Goal: Task Accomplishment & Management: Use online tool/utility

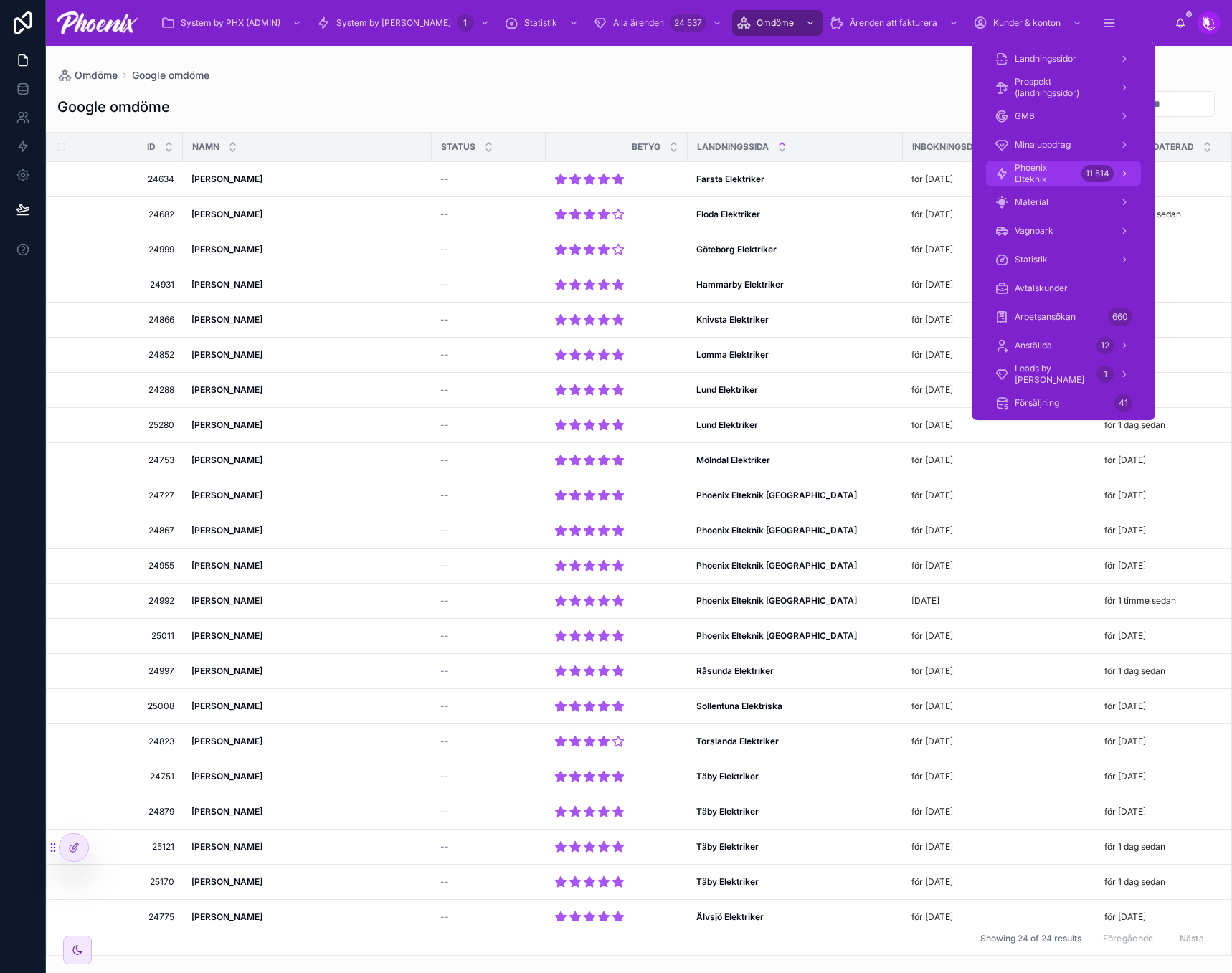
click at [1074, 173] on span "Phoenix Elteknik" at bounding box center [1045, 173] width 61 height 23
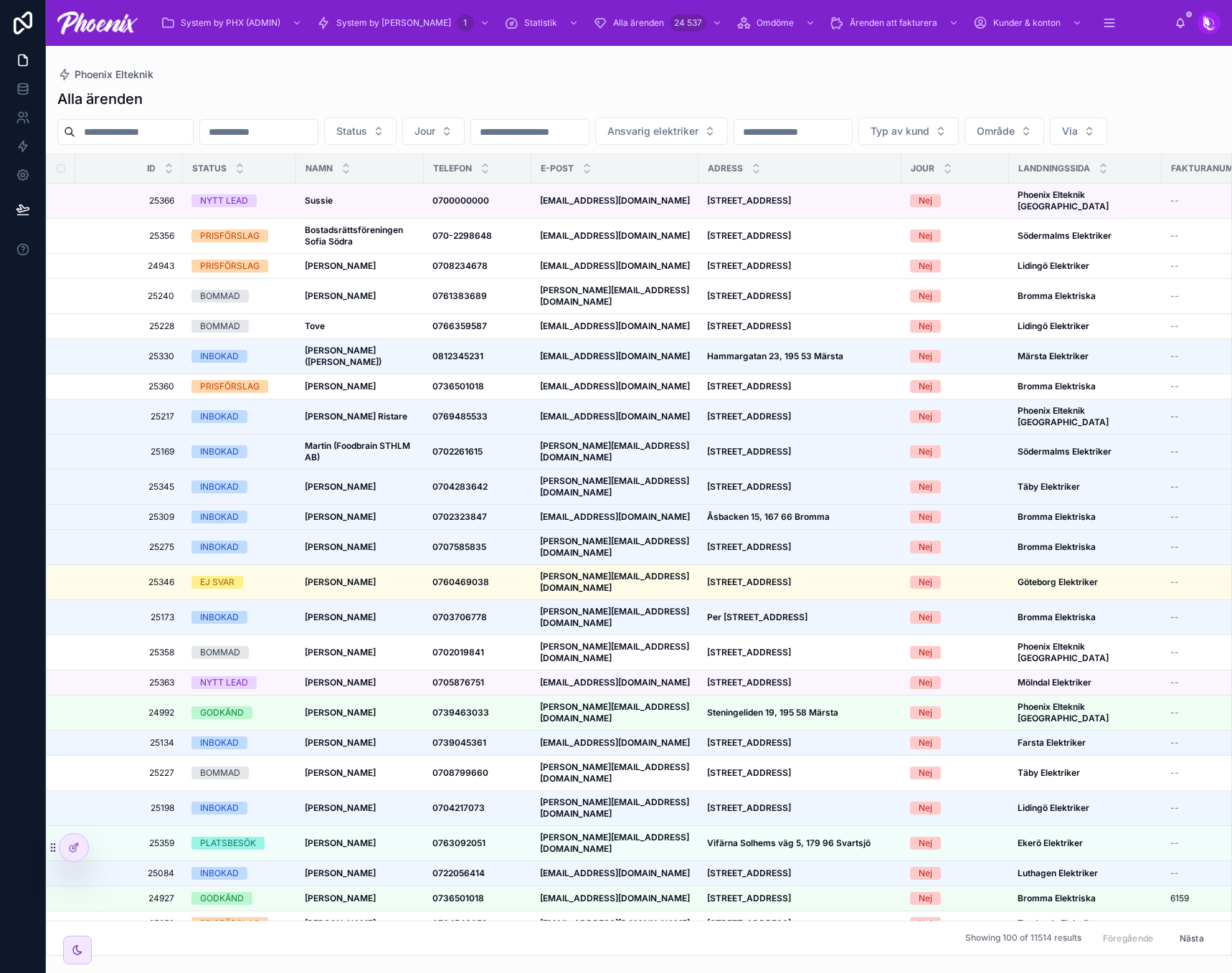
click at [118, 128] on input "text" at bounding box center [134, 132] width 118 height 20
paste input "*****"
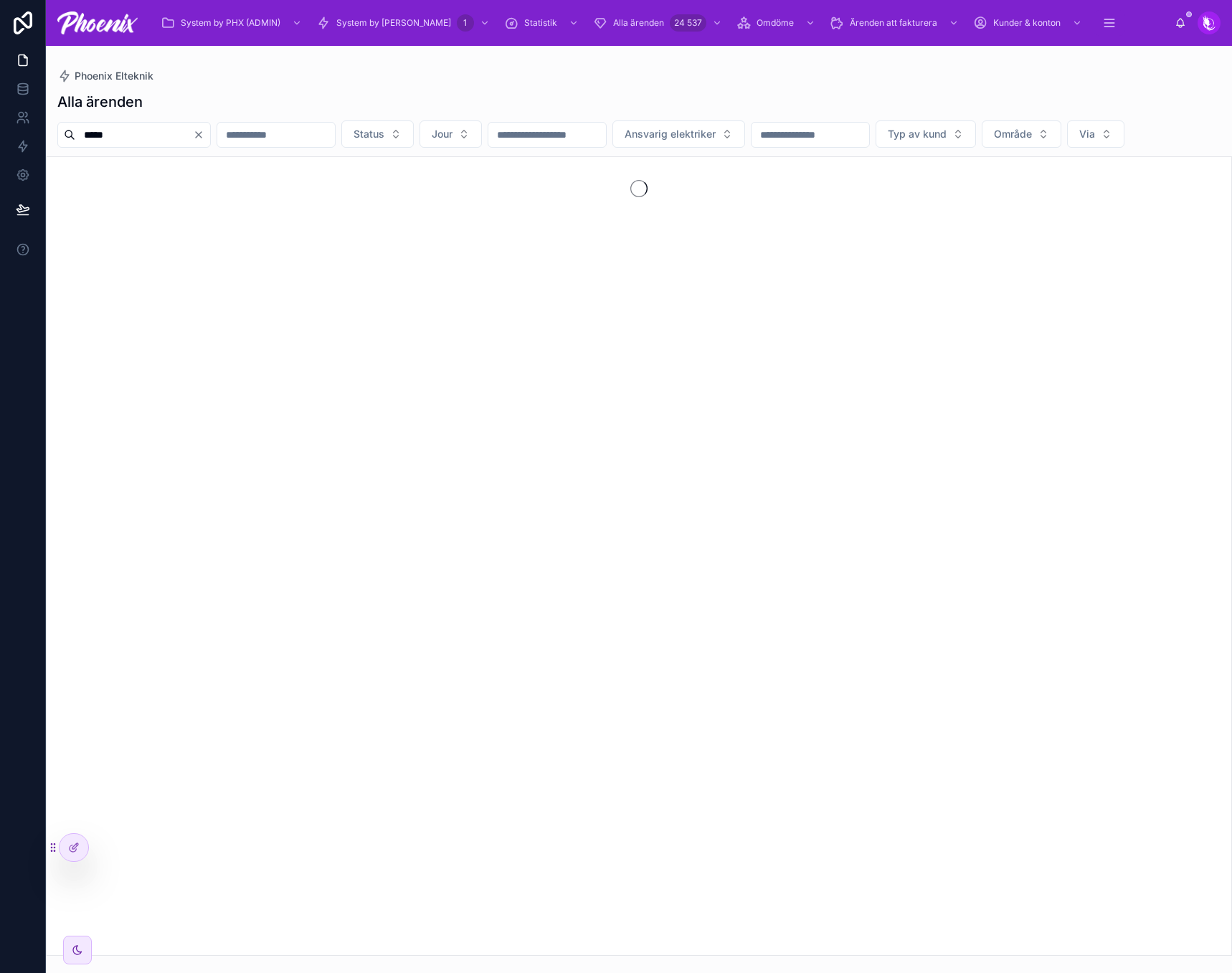
type input "*****"
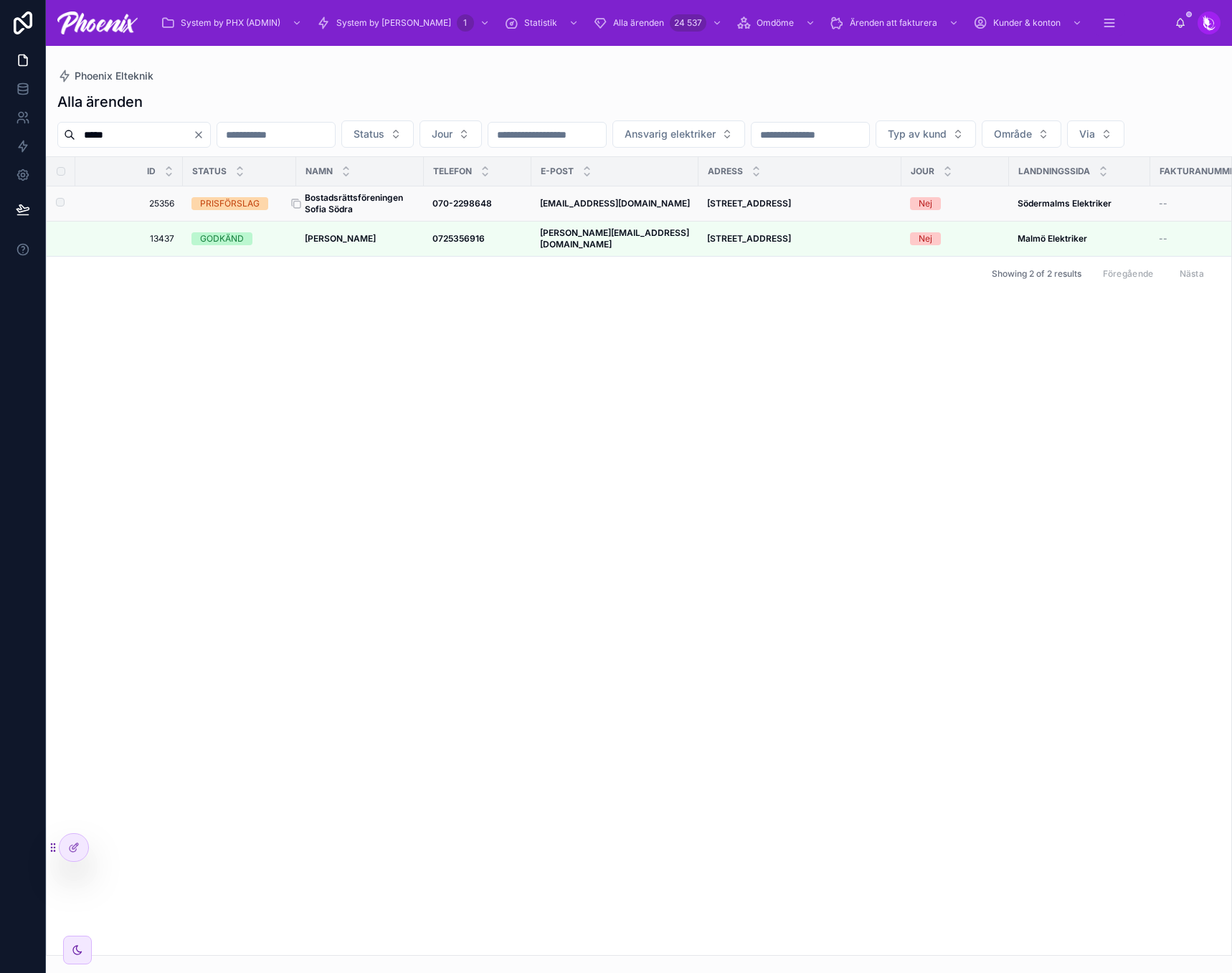
click at [348, 215] on strong "Bostadsrättsföreningen Sofia Södra" at bounding box center [355, 202] width 100 height 22
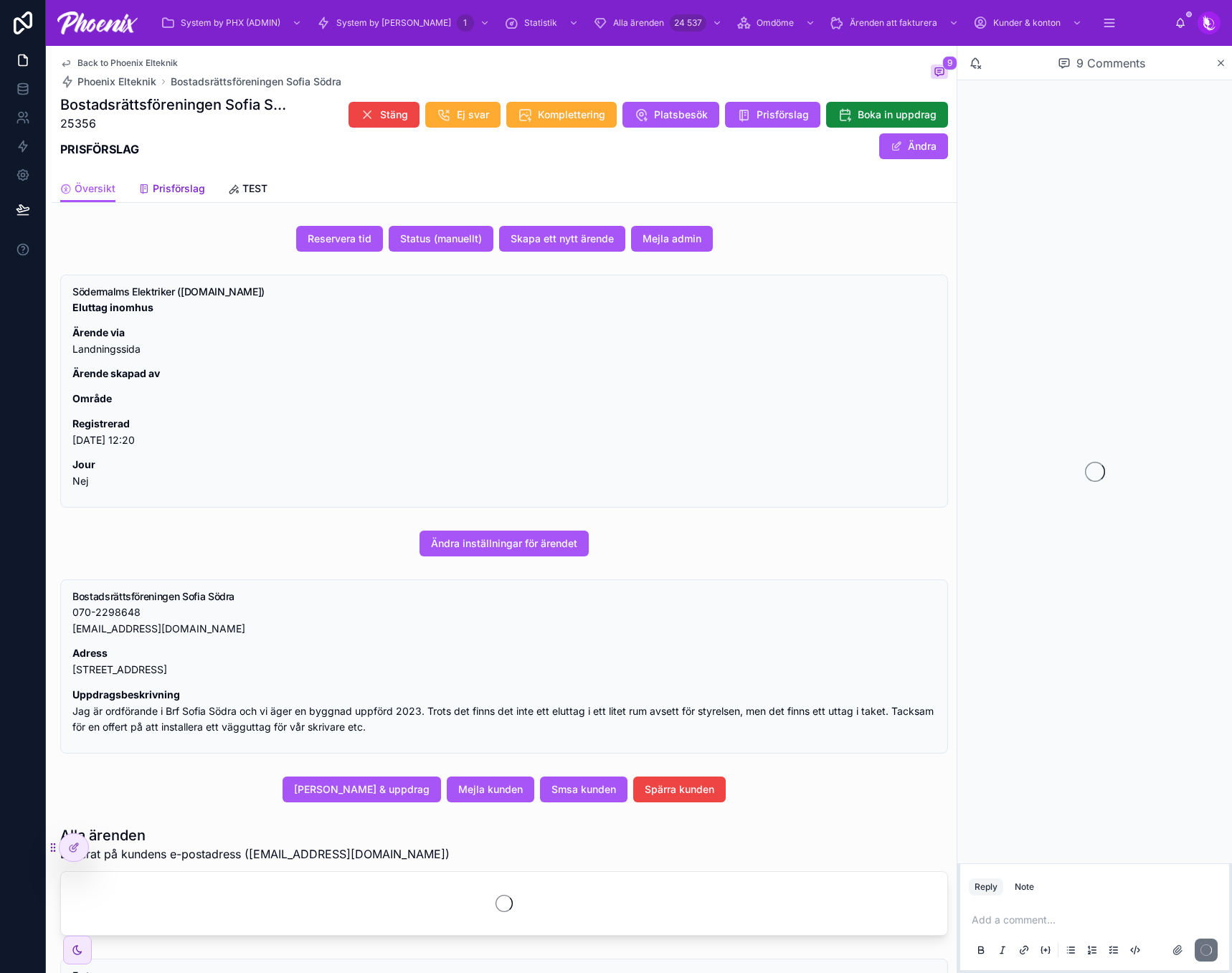
click at [158, 191] on span "Prisförslag" at bounding box center [179, 189] width 52 height 15
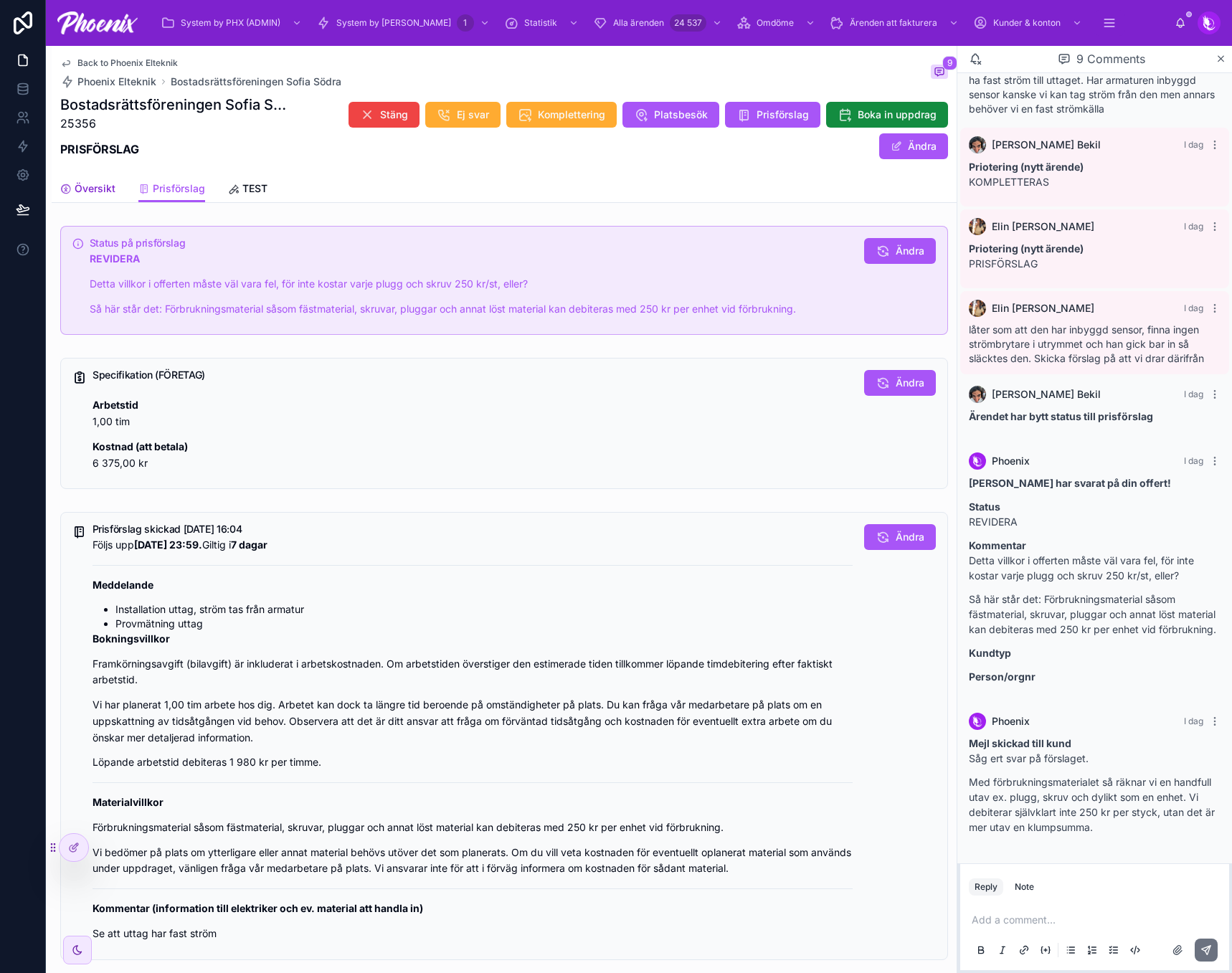
click at [98, 191] on span "Översikt" at bounding box center [95, 189] width 41 height 15
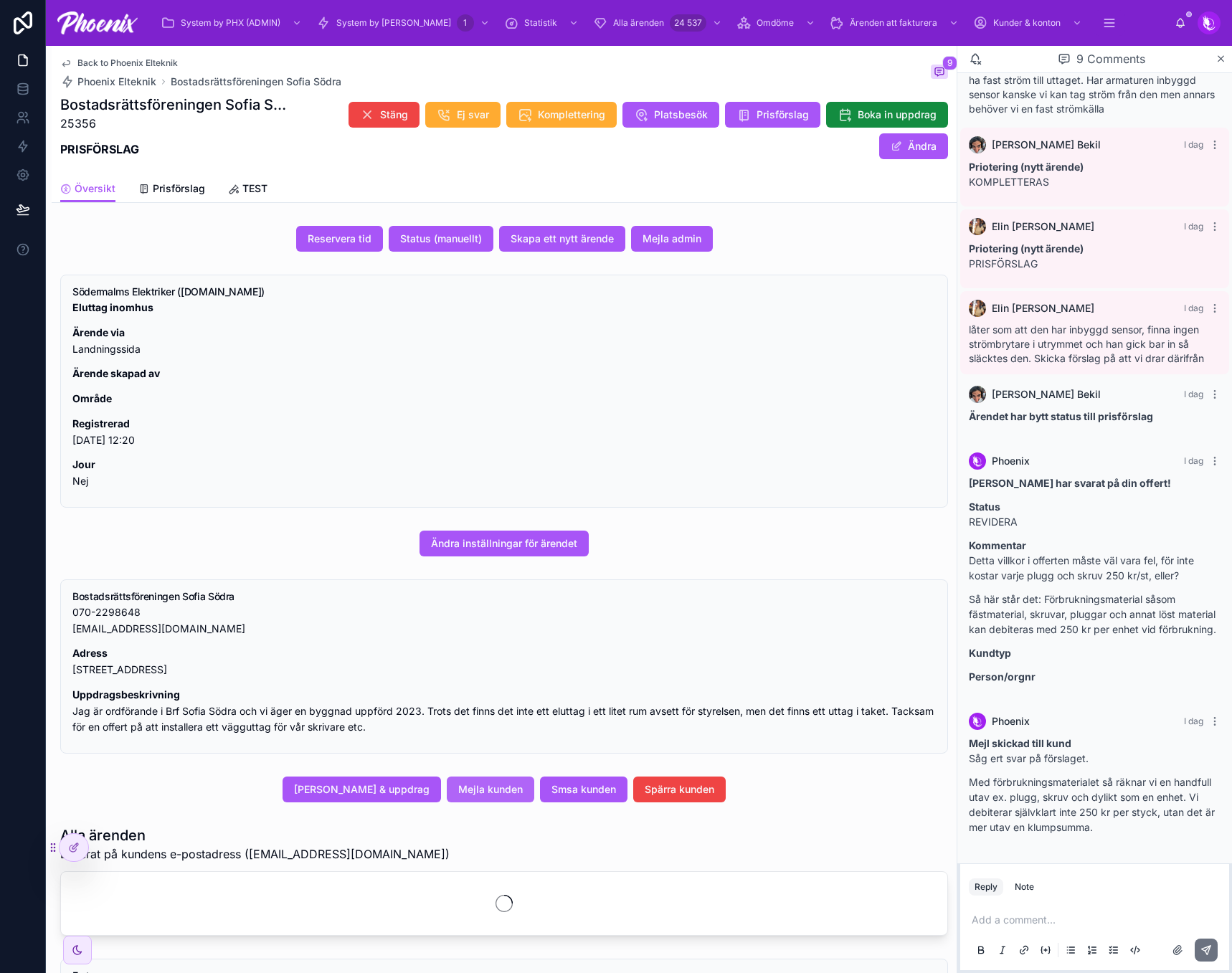
click at [523, 790] on span "Mejla kunden" at bounding box center [490, 789] width 64 height 15
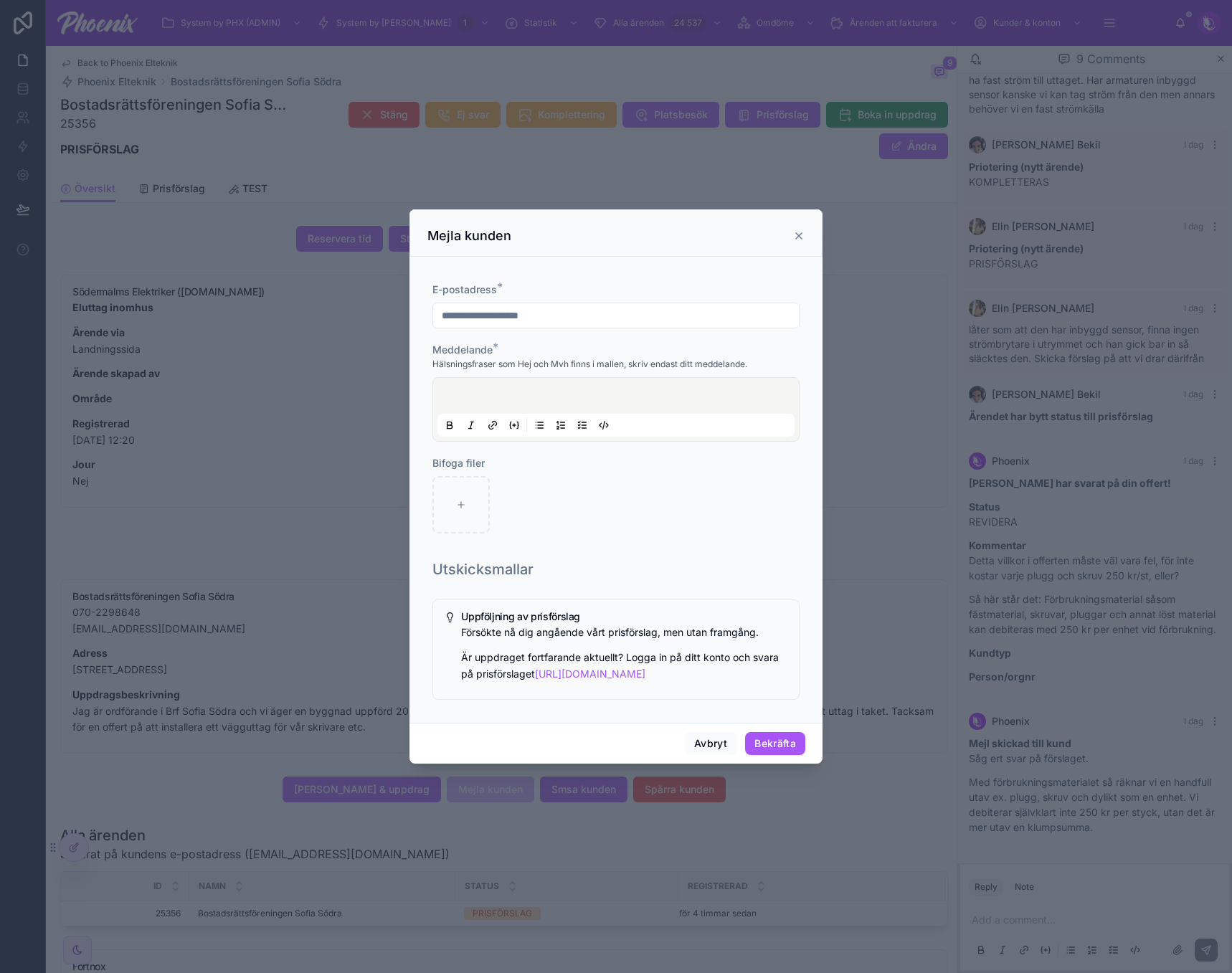
click at [507, 385] on div at bounding box center [616, 409] width 357 height 54
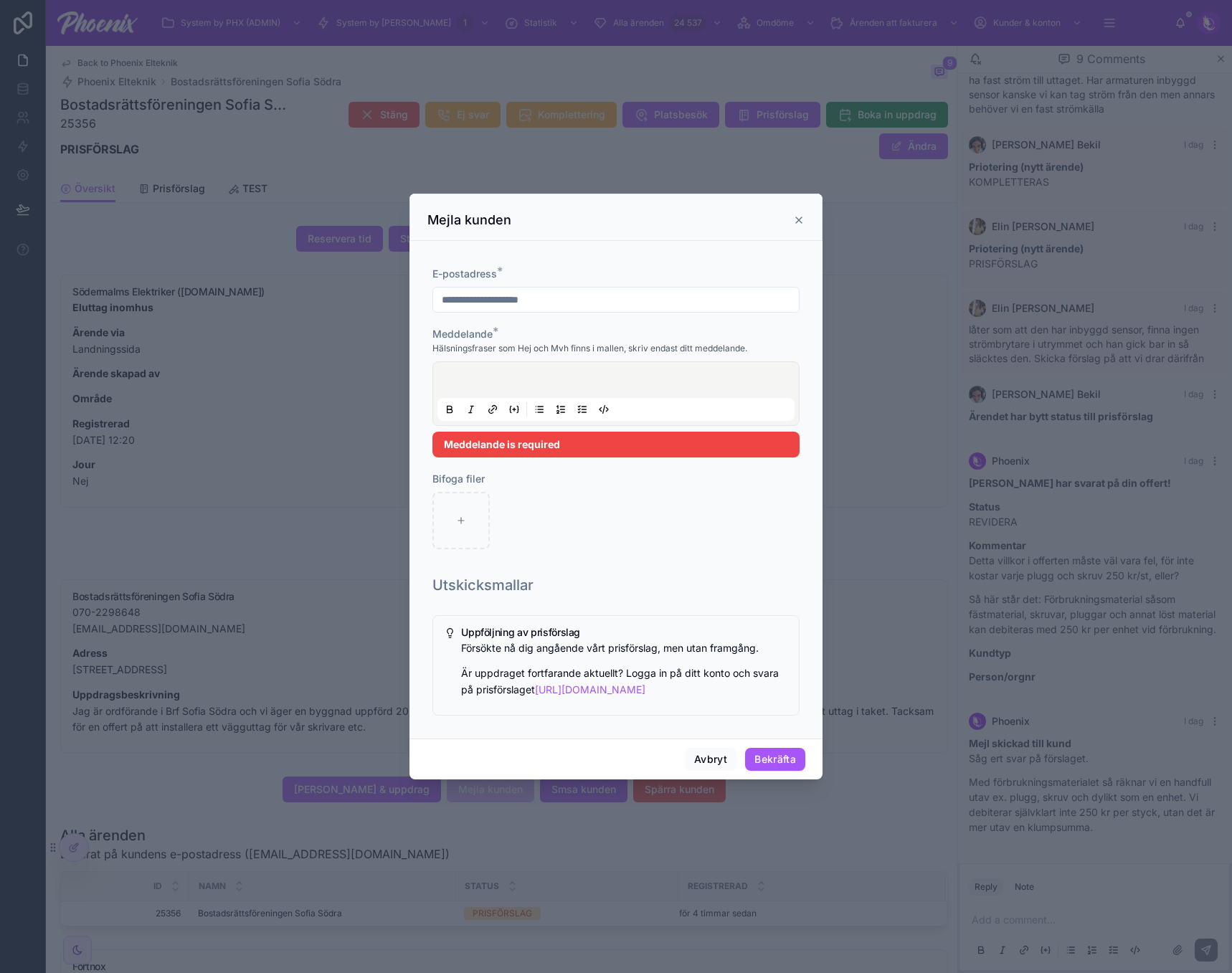
click at [506, 402] on div at bounding box center [616, 393] width 357 height 54
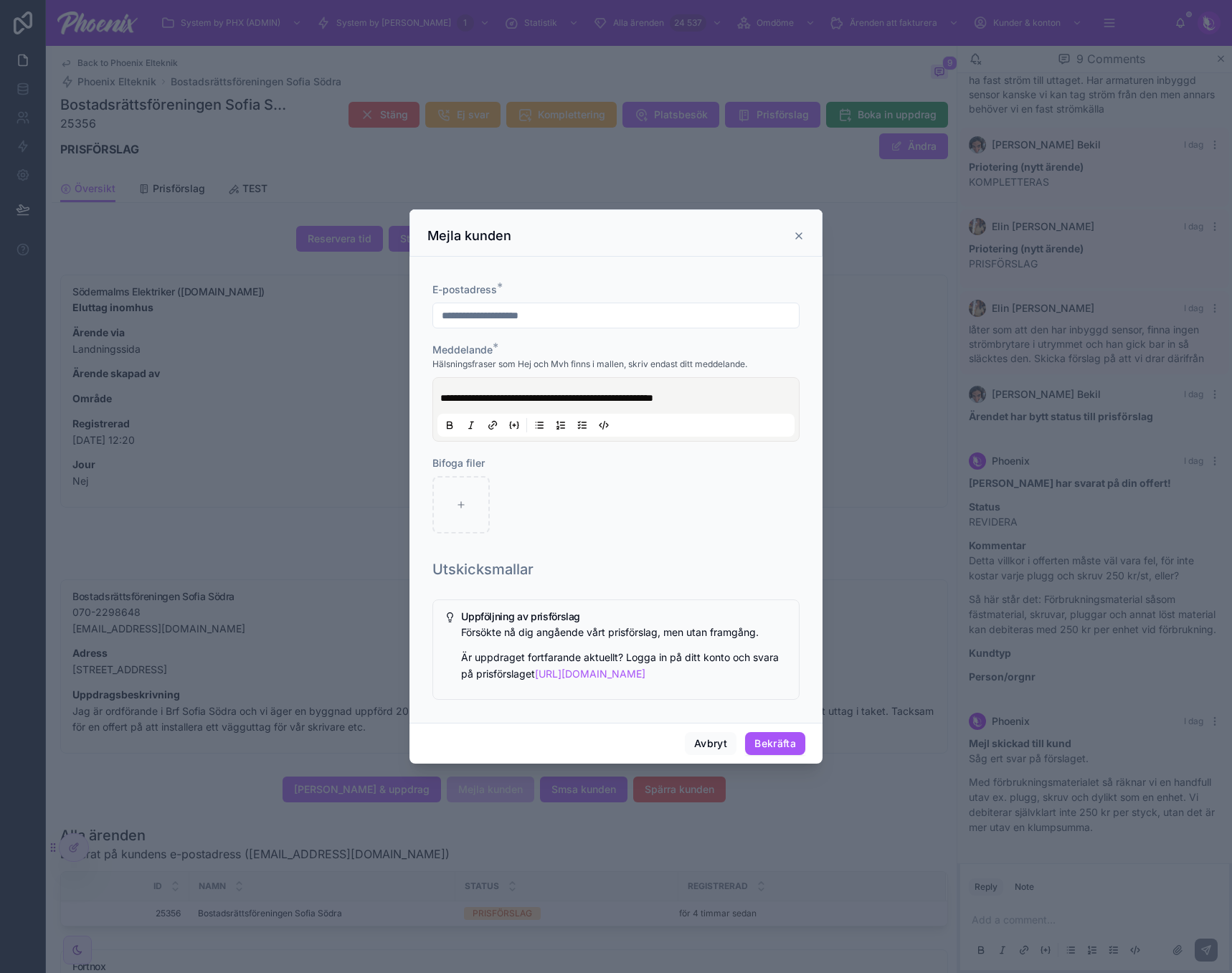
drag, startPoint x: 580, startPoint y: 382, endPoint x: 576, endPoint y: 393, distance: 11.7
click at [579, 384] on div "**********" at bounding box center [616, 409] width 367 height 64
click at [576, 393] on span "**********" at bounding box center [546, 397] width 213 height 10
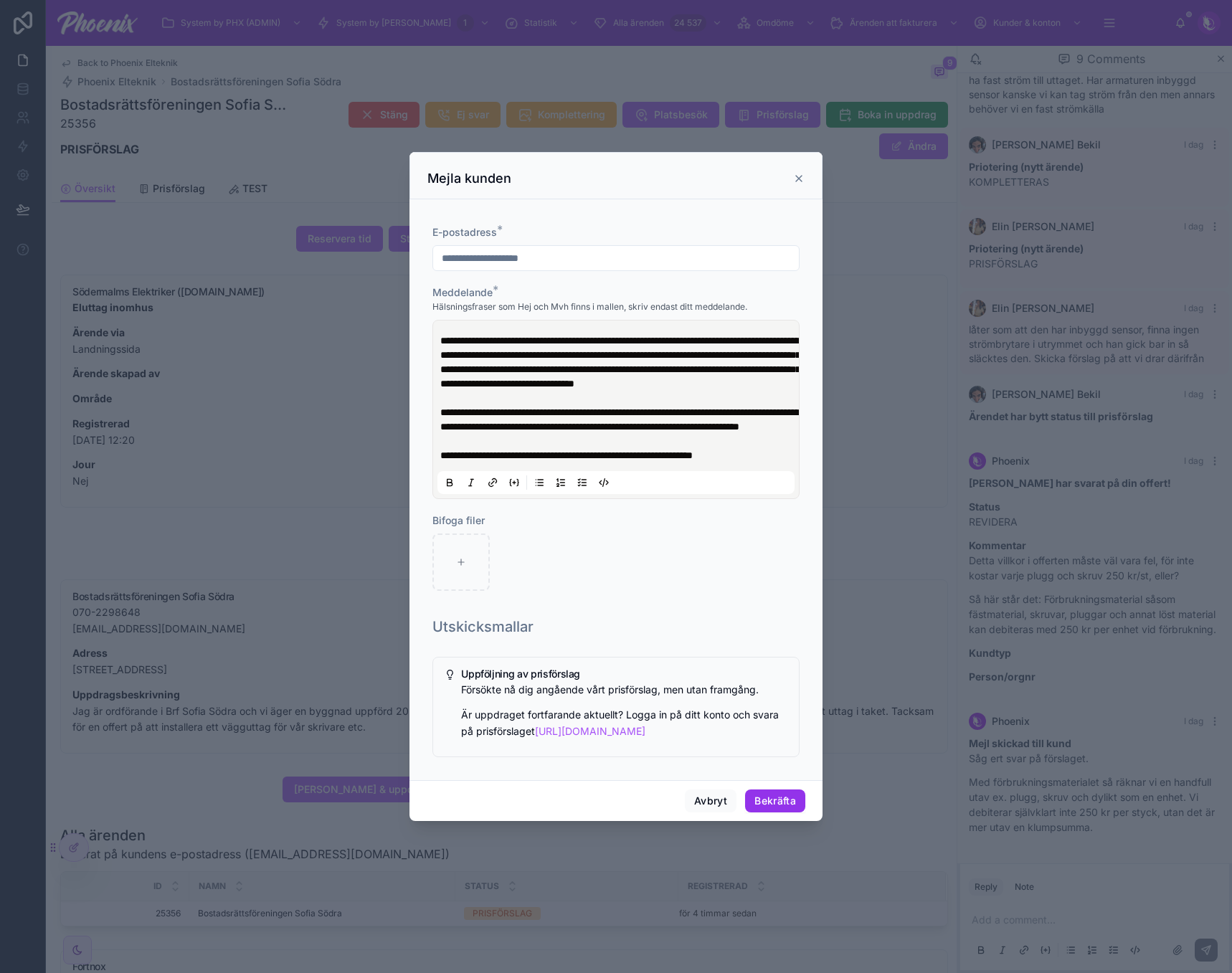
click at [794, 812] on button "Bekräfta" at bounding box center [775, 801] width 60 height 23
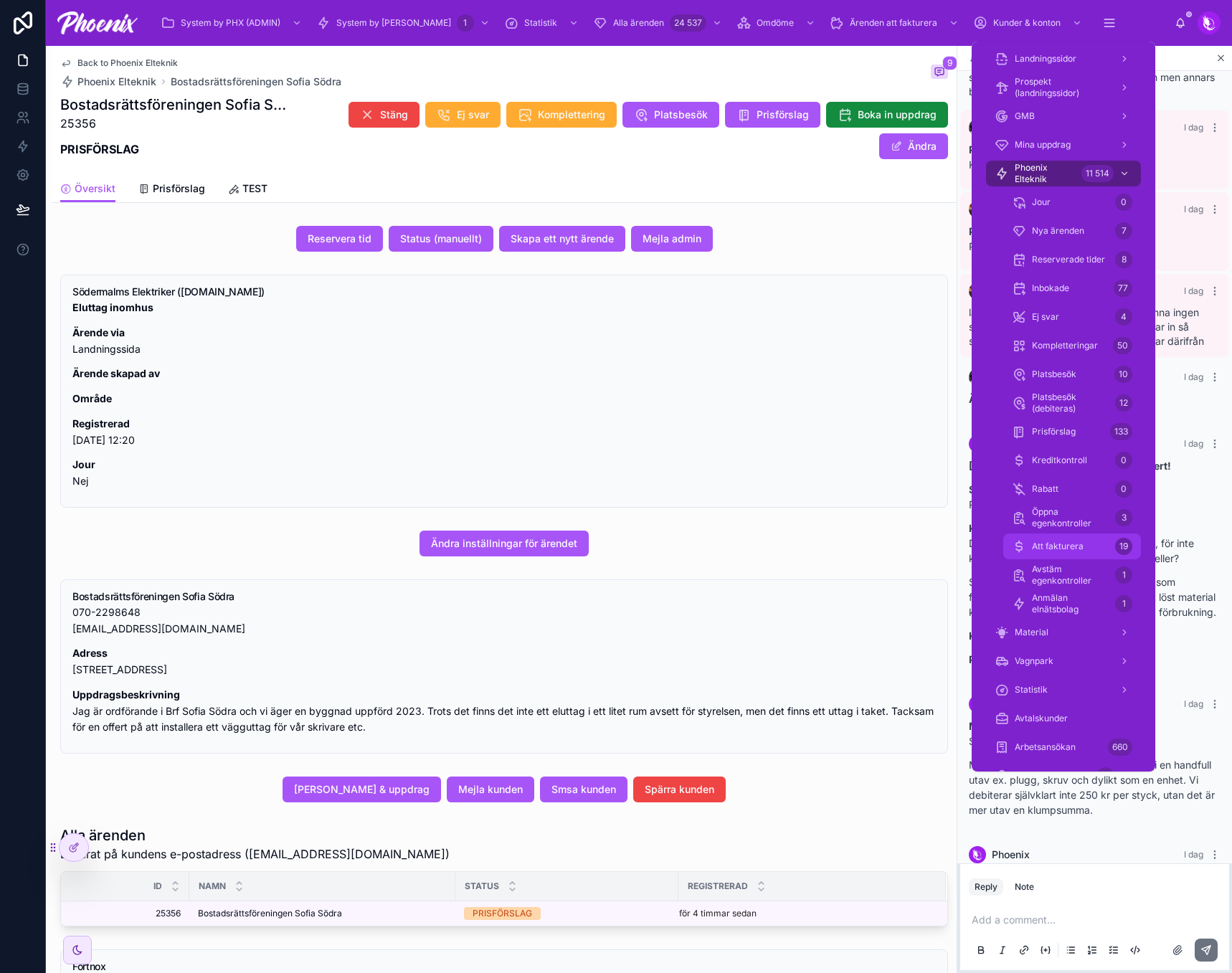
click at [1077, 549] on span "Att fakturera" at bounding box center [1057, 546] width 51 height 11
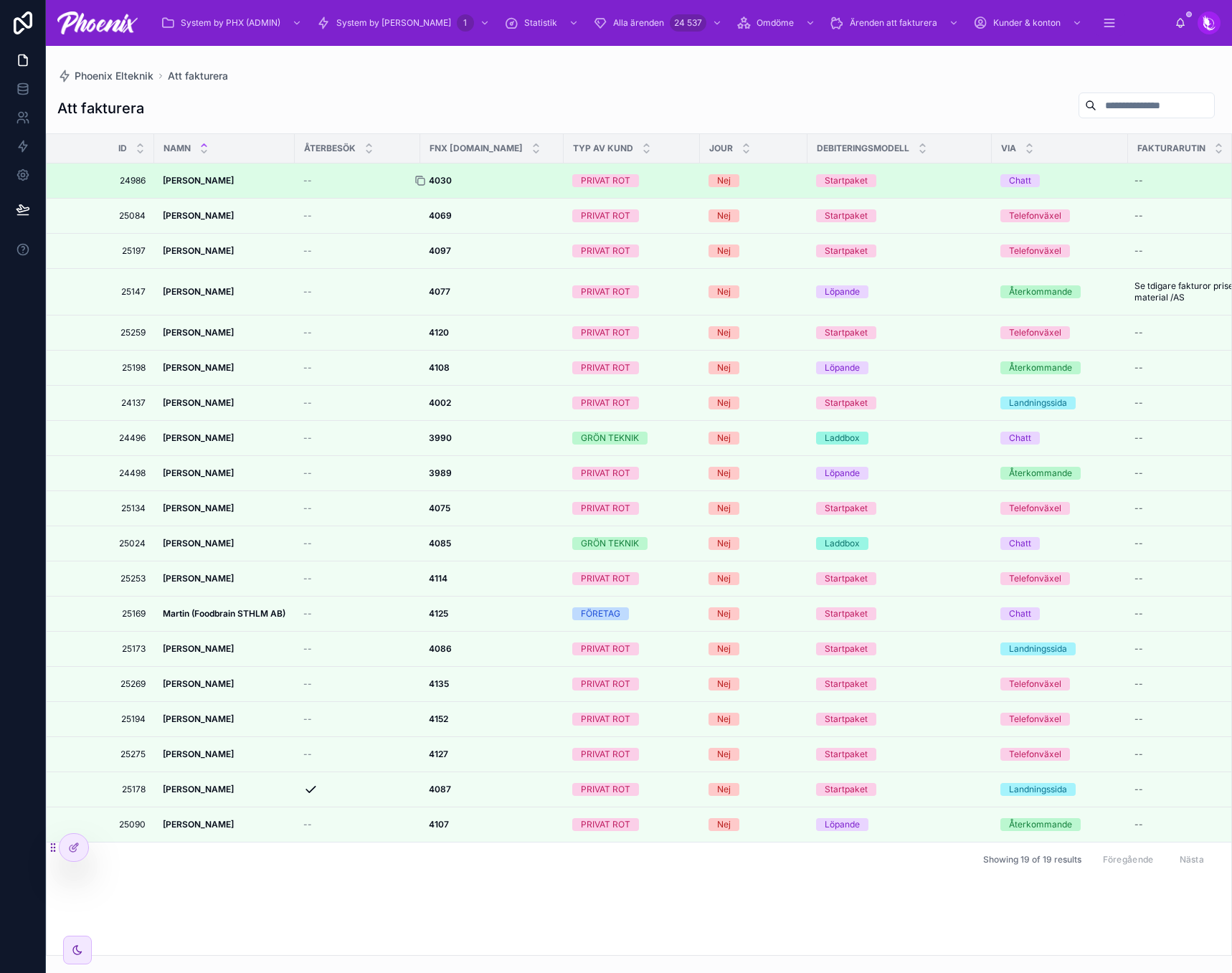
click at [424, 181] on icon at bounding box center [420, 180] width 11 height 11
click at [431, 179] on div at bounding box center [426, 180] width 23 height 11
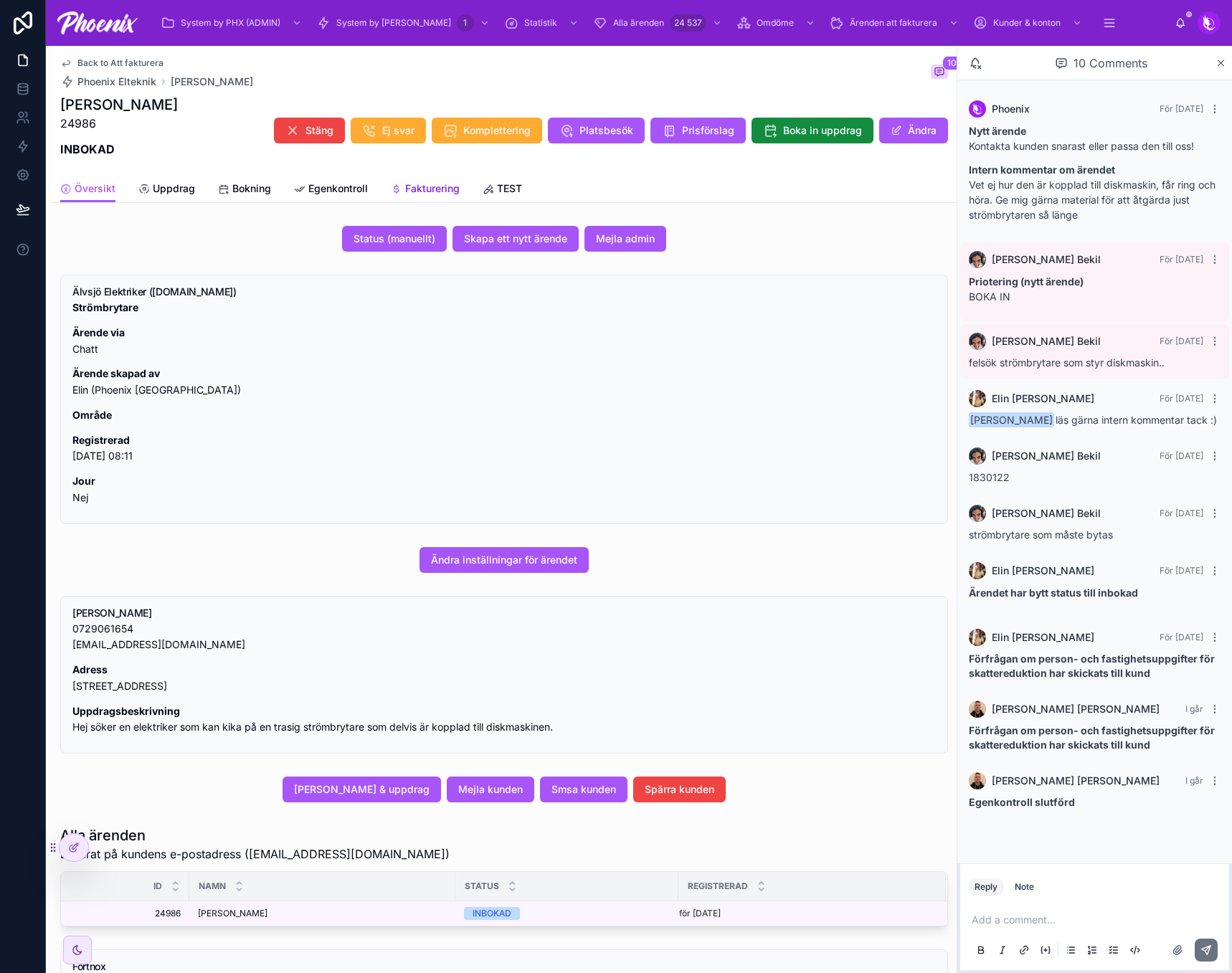
click at [439, 188] on span "Fakturering" at bounding box center [432, 189] width 54 height 15
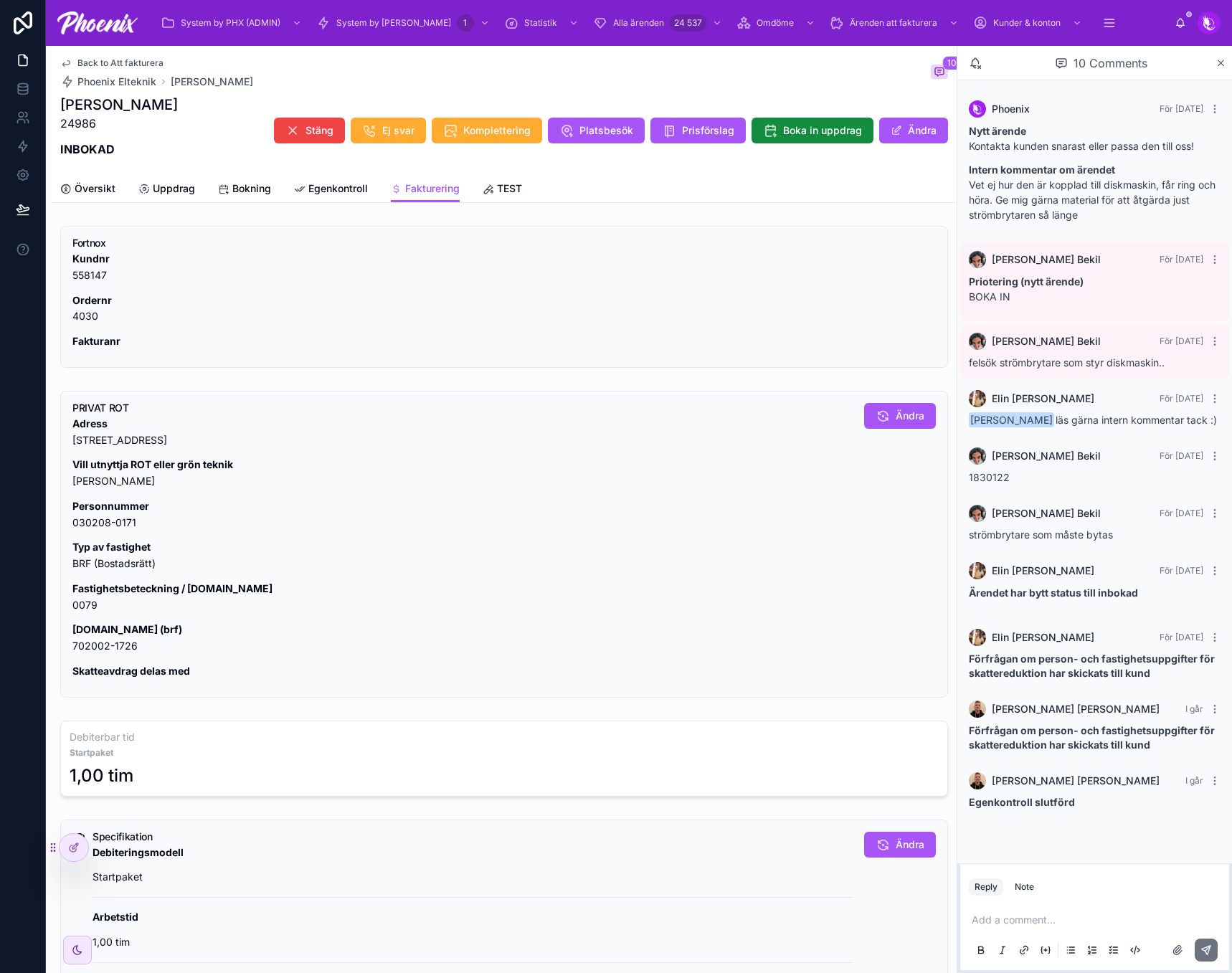
click at [98, 526] on p "Personnummer 030208-0171" at bounding box center [462, 515] width 780 height 33
drag, startPoint x: 83, startPoint y: 614, endPoint x: 82, endPoint y: 603, distance: 11.0
click at [82, 614] on div "Adress Sköntorpsvägen 73, 120 53 Årsta Vill utnyttja ROT eller grön teknik JA P…" at bounding box center [462, 547] width 780 height 264
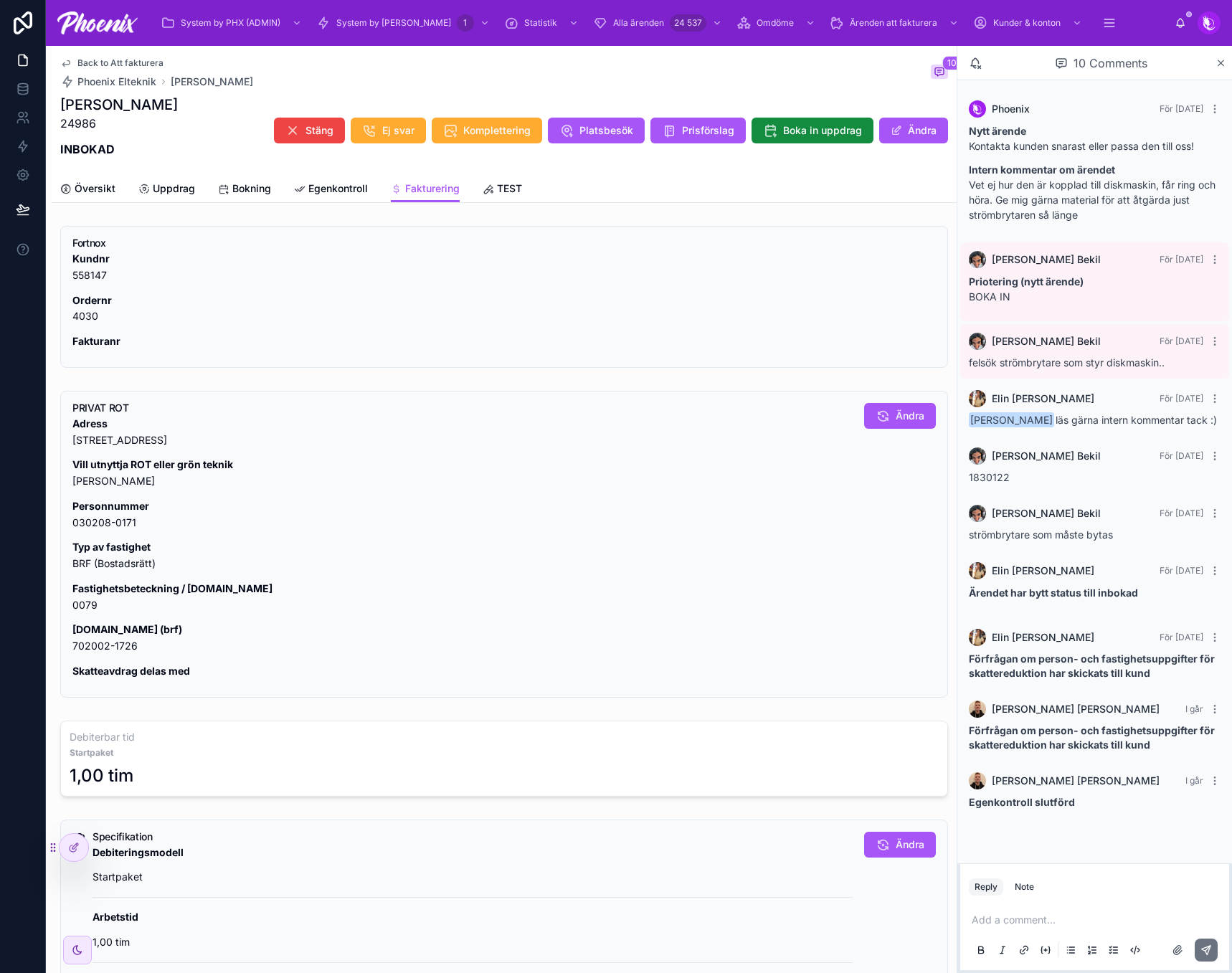
click at [85, 598] on p "Fastighetsbeteckning / lgh.nr 0079" at bounding box center [462, 597] width 780 height 33
drag, startPoint x: 85, startPoint y: 598, endPoint x: 92, endPoint y: 593, distance: 8.6
click at [85, 597] on p "Fastighetsbeteckning / lgh.nr 0079" at bounding box center [462, 597] width 780 height 33
click at [112, 646] on p "Org.nr (brf) 702002-1726" at bounding box center [462, 638] width 780 height 33
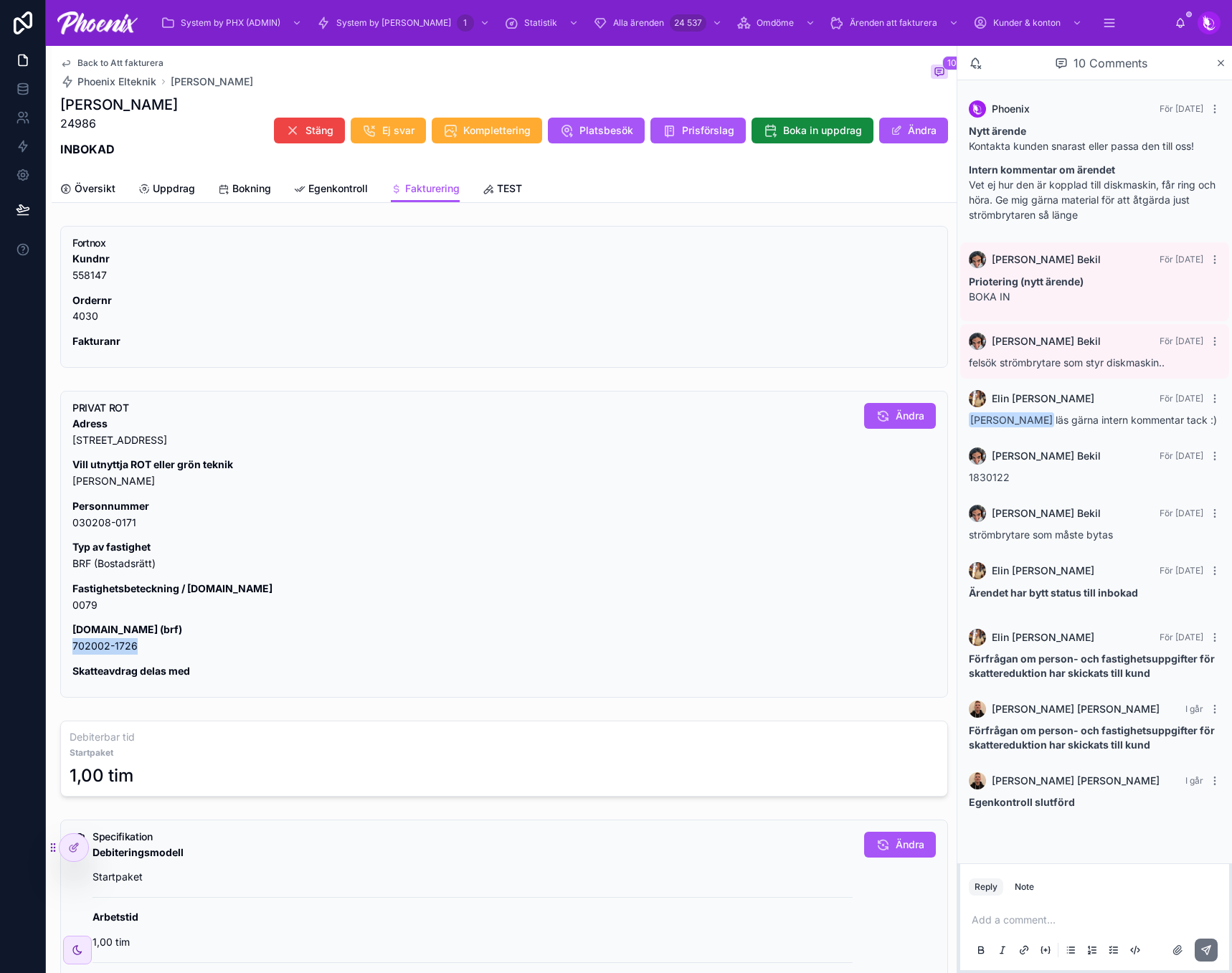
drag, startPoint x: 112, startPoint y: 646, endPoint x: 915, endPoint y: 457, distance: 824.9
click at [113, 645] on p "Org.nr (brf) 702002-1726" at bounding box center [462, 638] width 780 height 33
copy div "702002-1726"
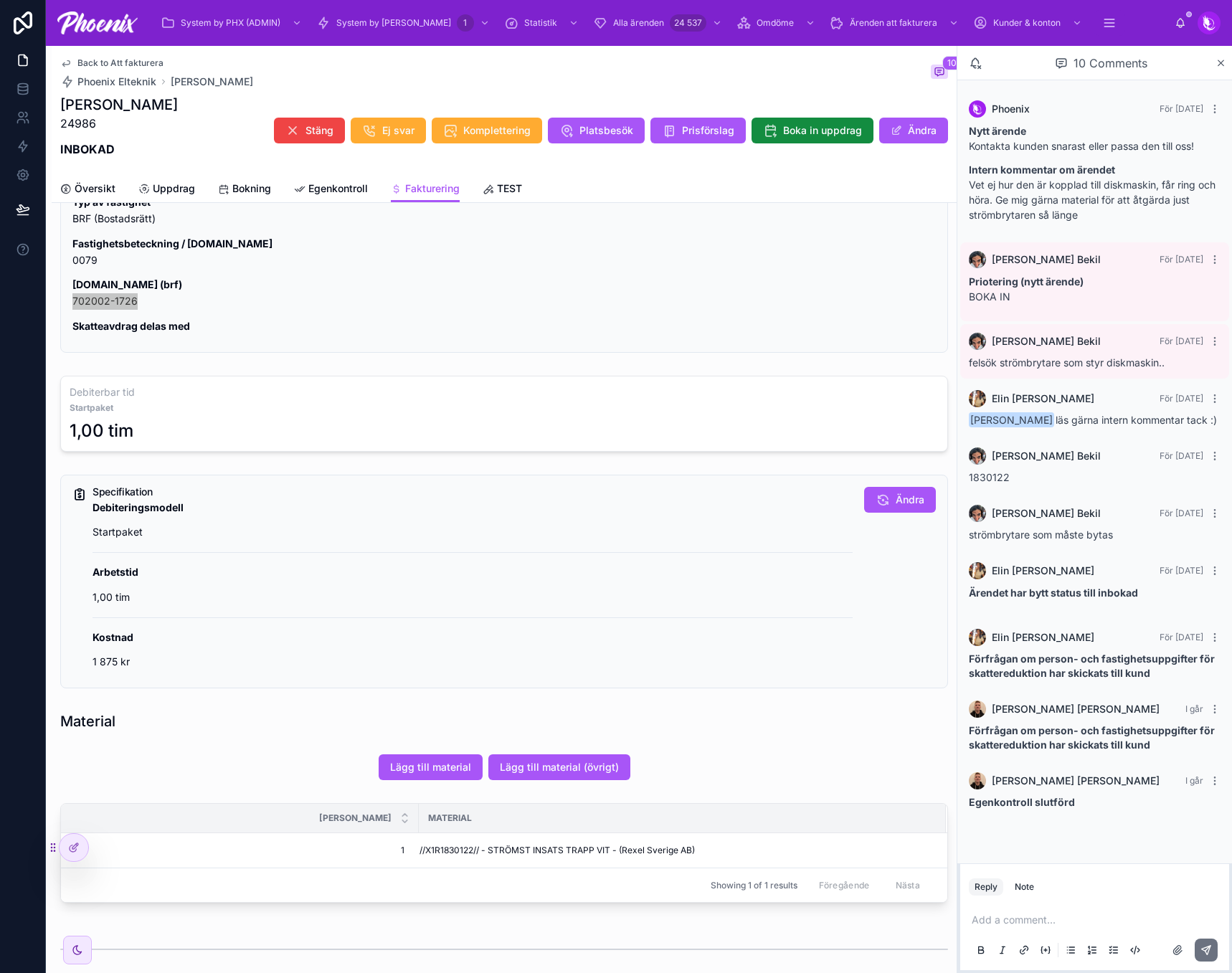
scroll to position [358, 0]
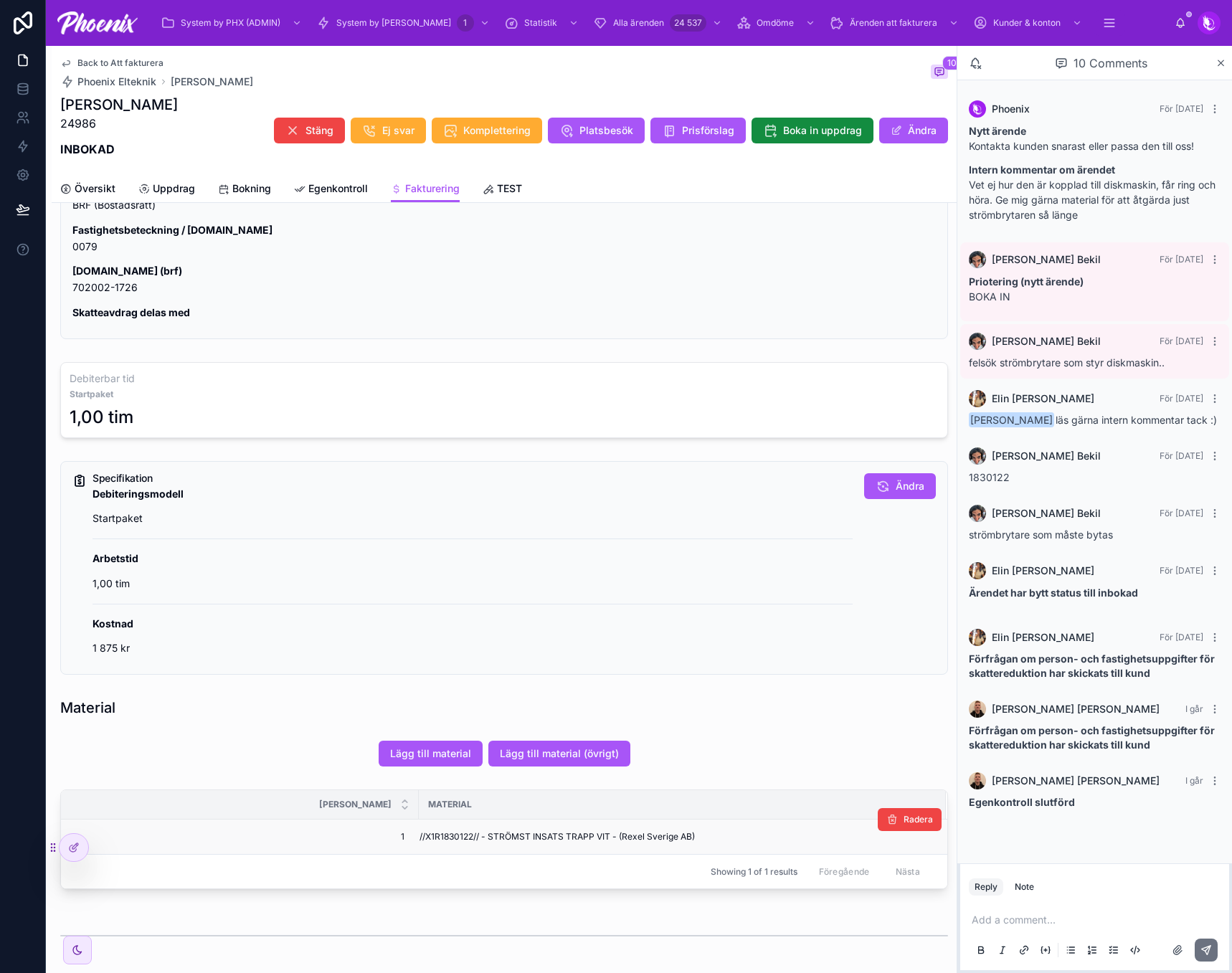
click at [460, 839] on span "//X1R1830122// - STRÖMST INSATS TRAPP VIT - (Rexel Sverige AB)" at bounding box center [557, 836] width 276 height 11
copy span "X1R1830122"
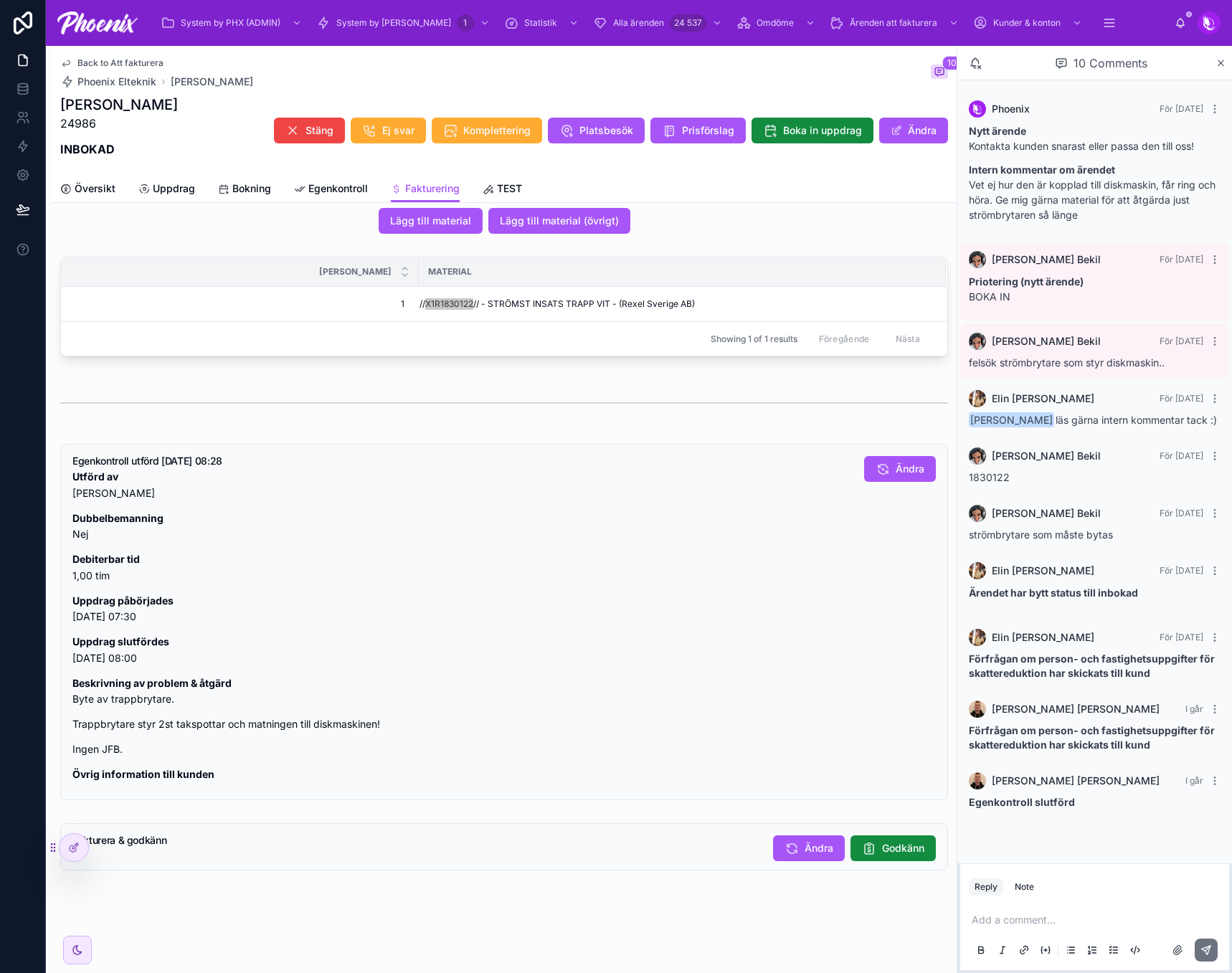
scroll to position [919, 0]
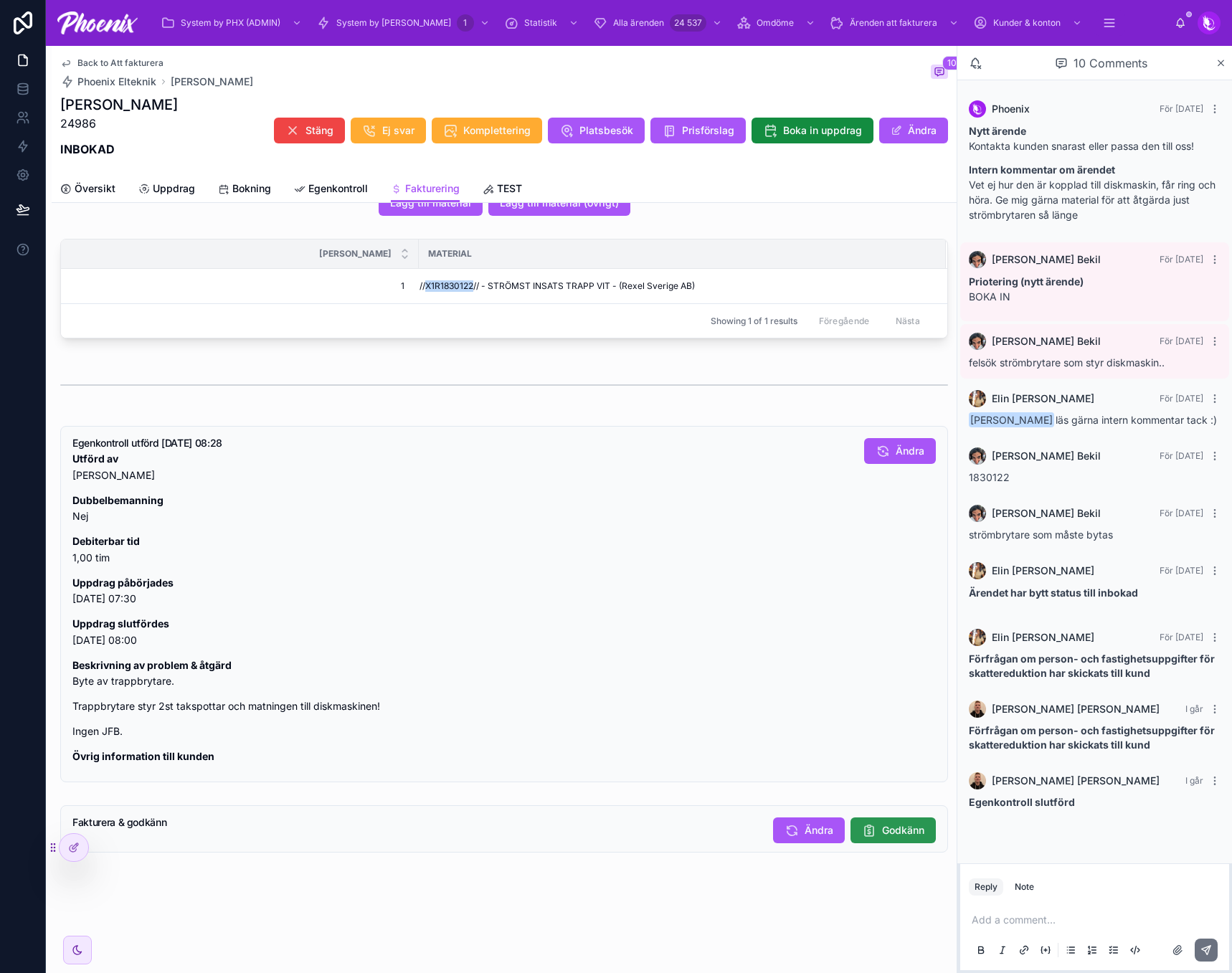
click at [882, 828] on span "Godkänn" at bounding box center [903, 830] width 42 height 15
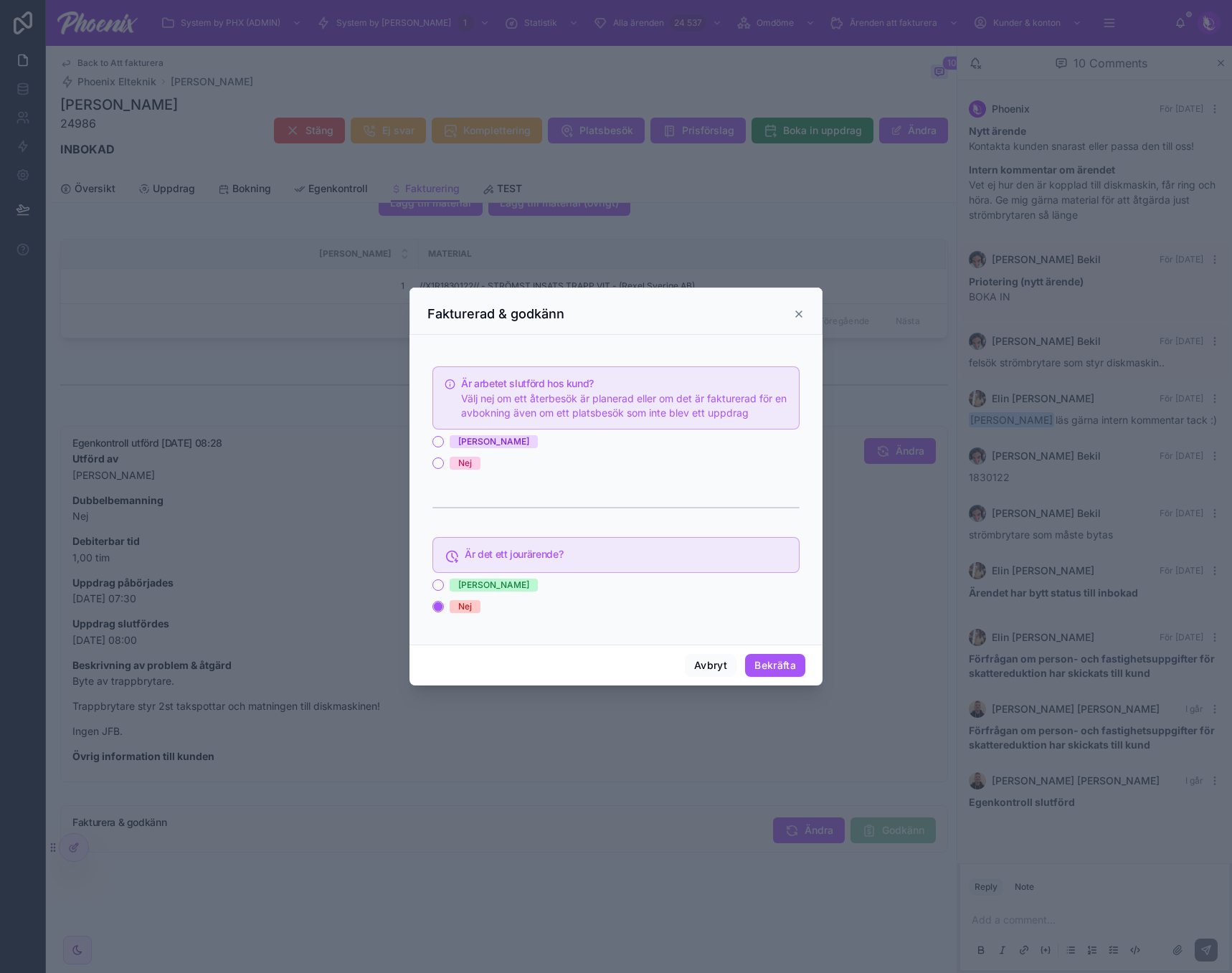
click at [465, 445] on div "Ja" at bounding box center [493, 441] width 71 height 13
click at [444, 445] on button "Ja" at bounding box center [438, 441] width 11 height 11
click at [767, 665] on button "Bekräfta" at bounding box center [775, 665] width 60 height 23
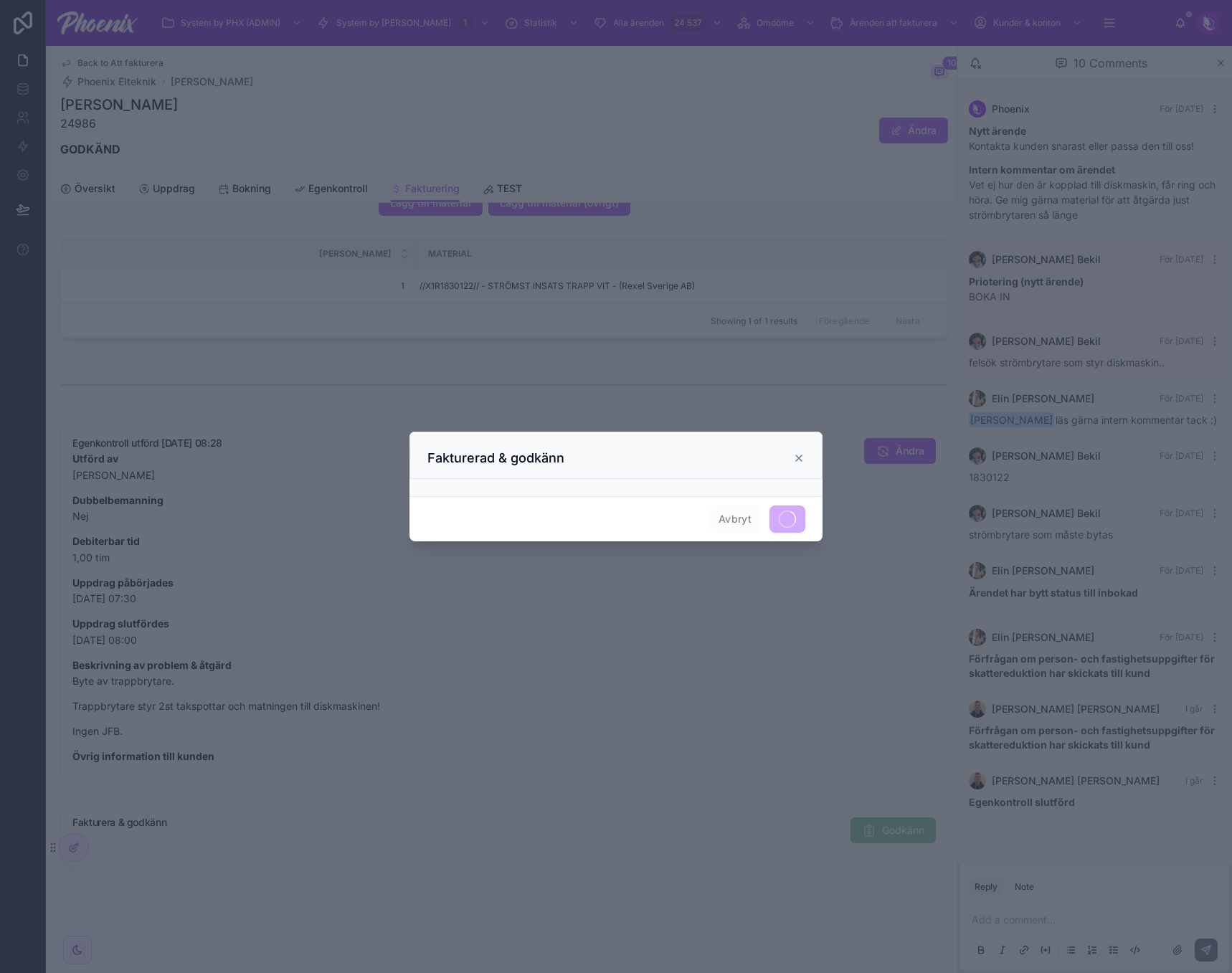
scroll to position [906, 0]
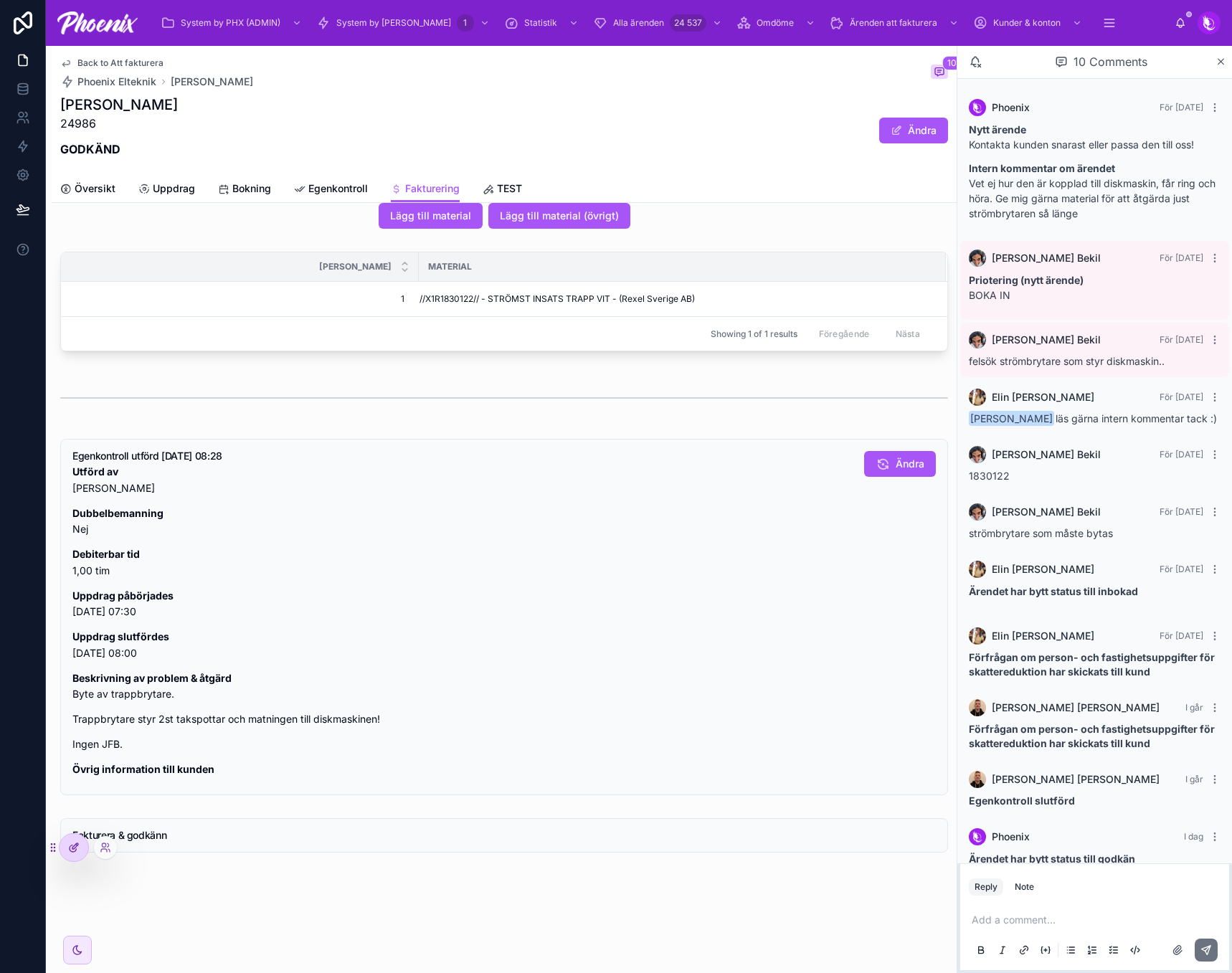
click at [72, 857] on div at bounding box center [73, 848] width 28 height 28
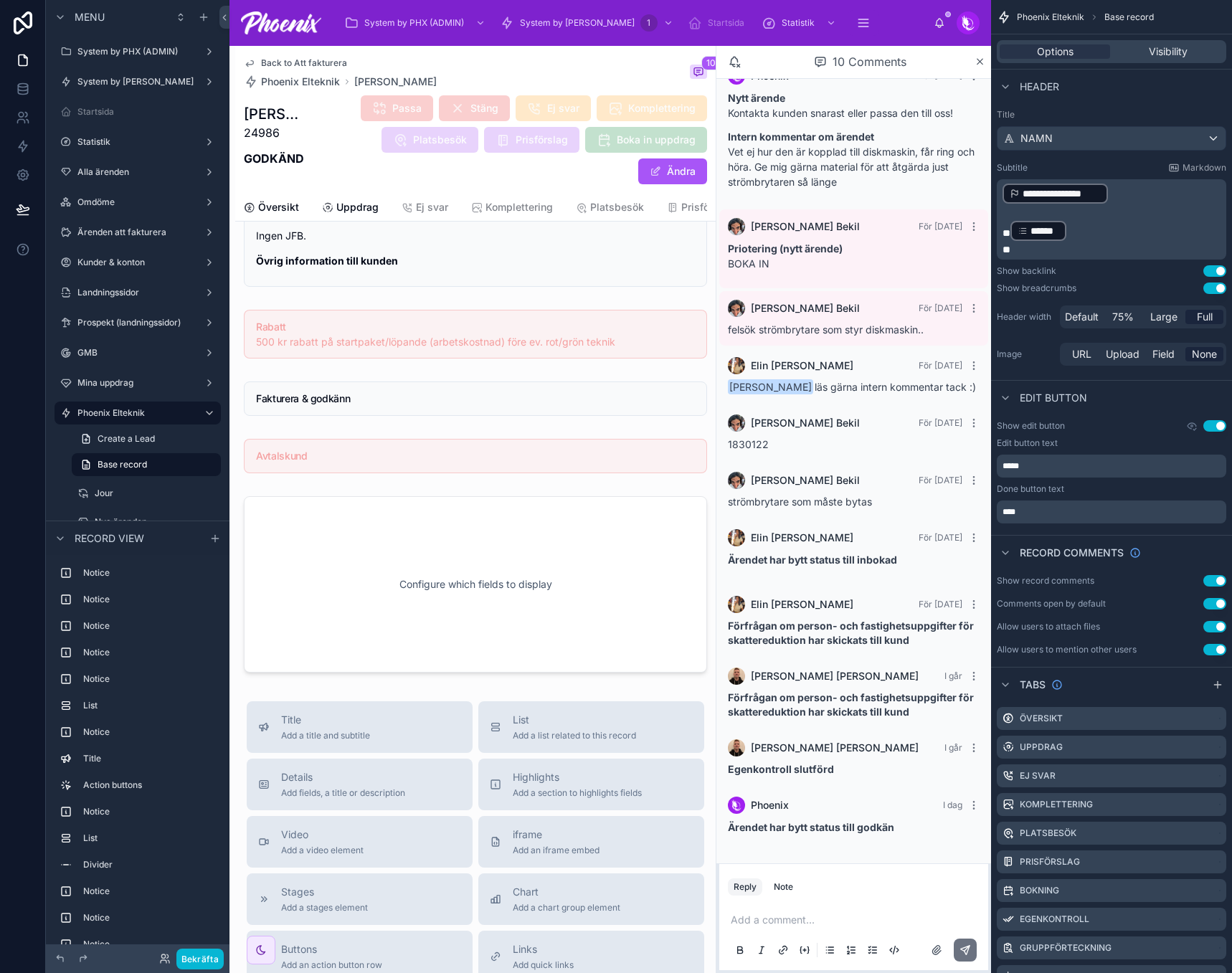
scroll to position [1626, 0]
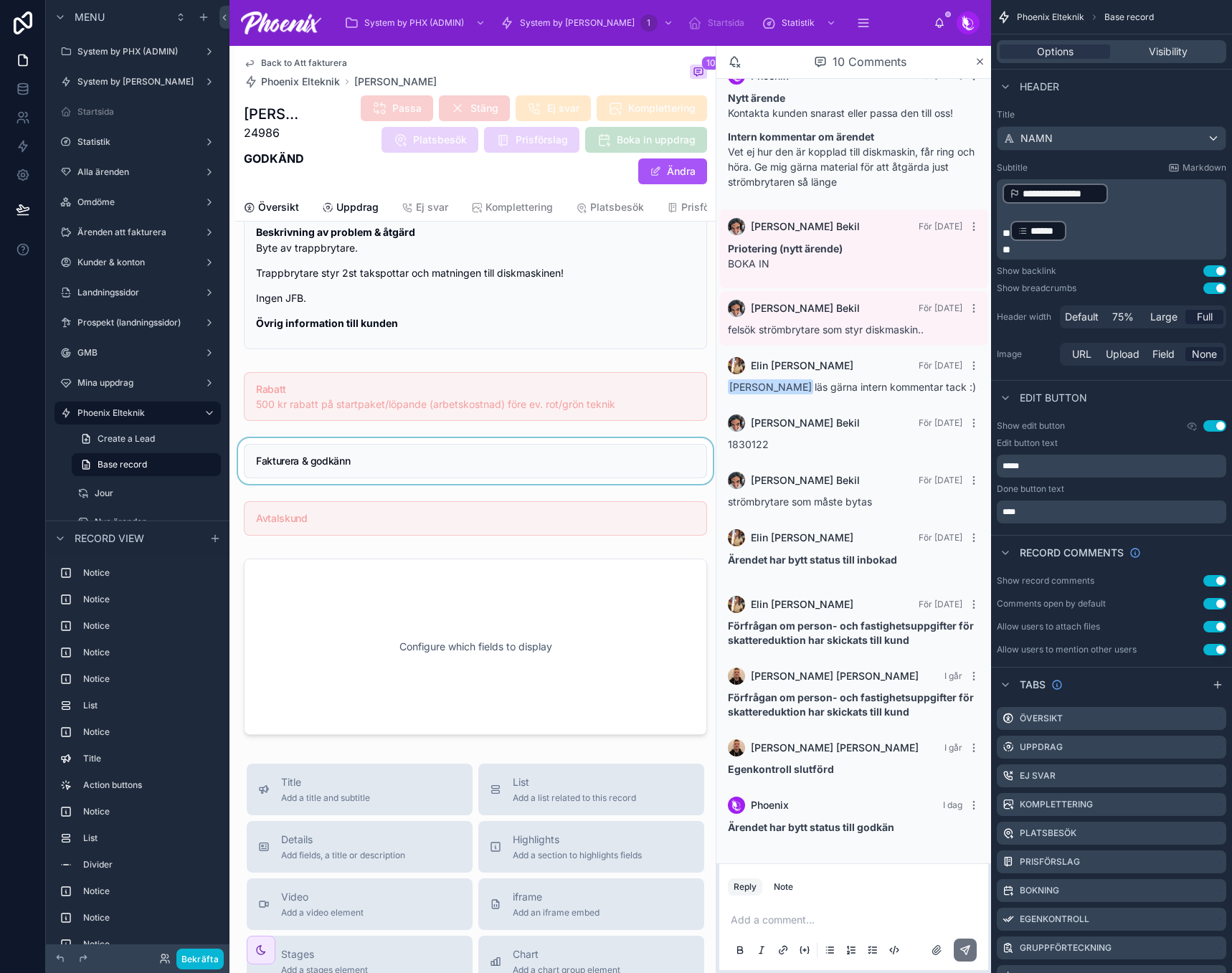
click at [348, 459] on div at bounding box center [475, 461] width 481 height 46
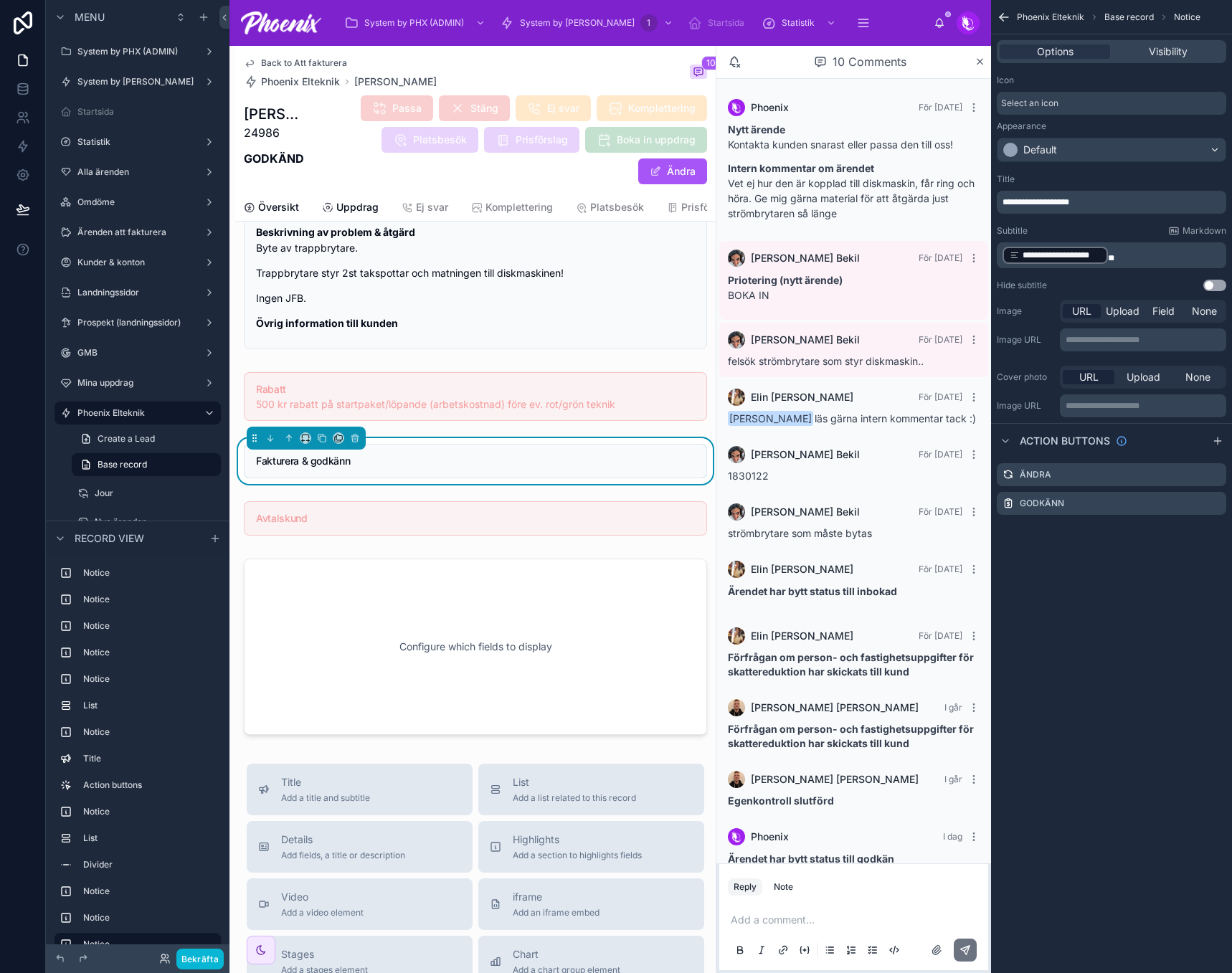
scroll to position [32, 0]
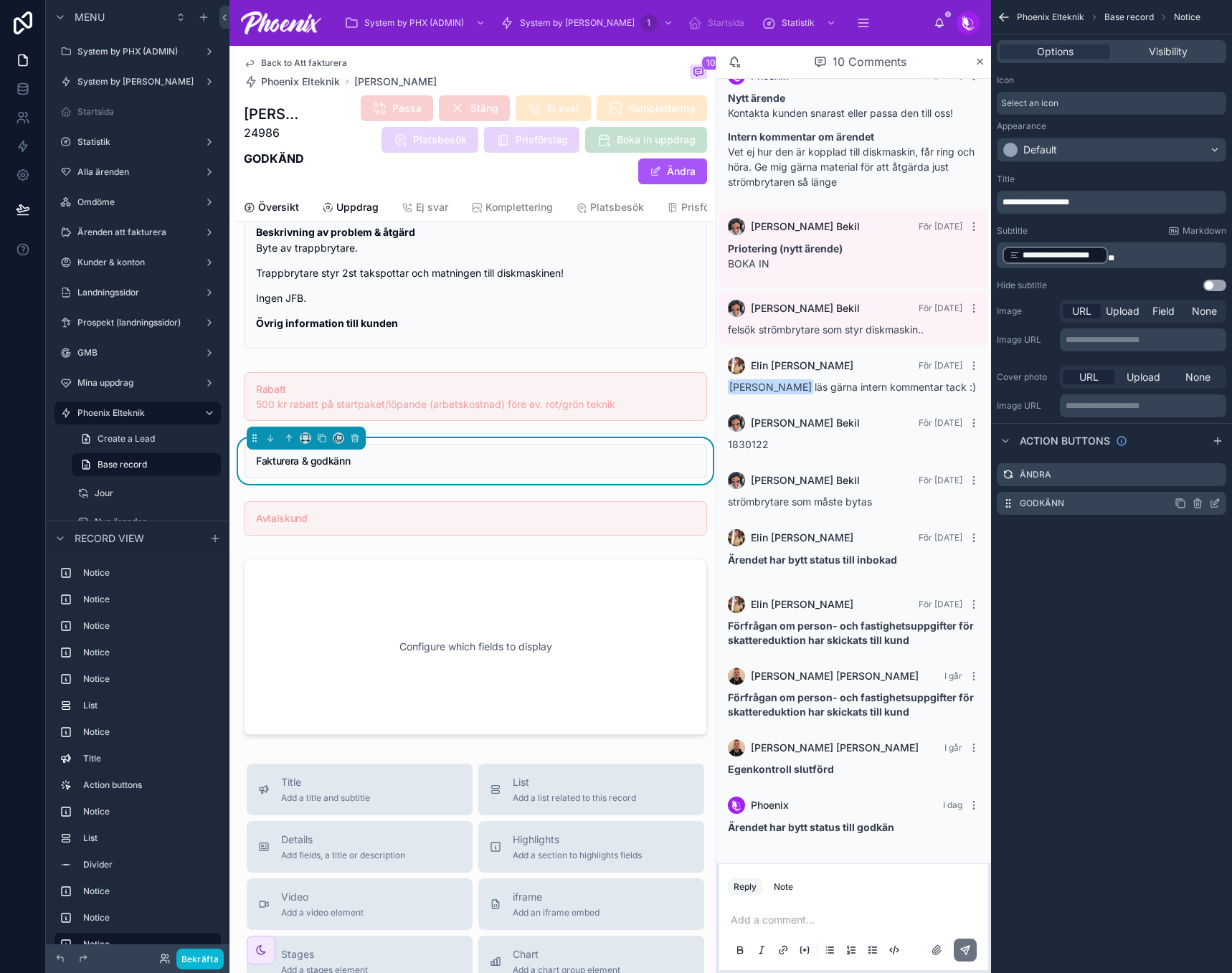
click at [1213, 499] on icon "scrollable content" at bounding box center [1215, 503] width 11 height 11
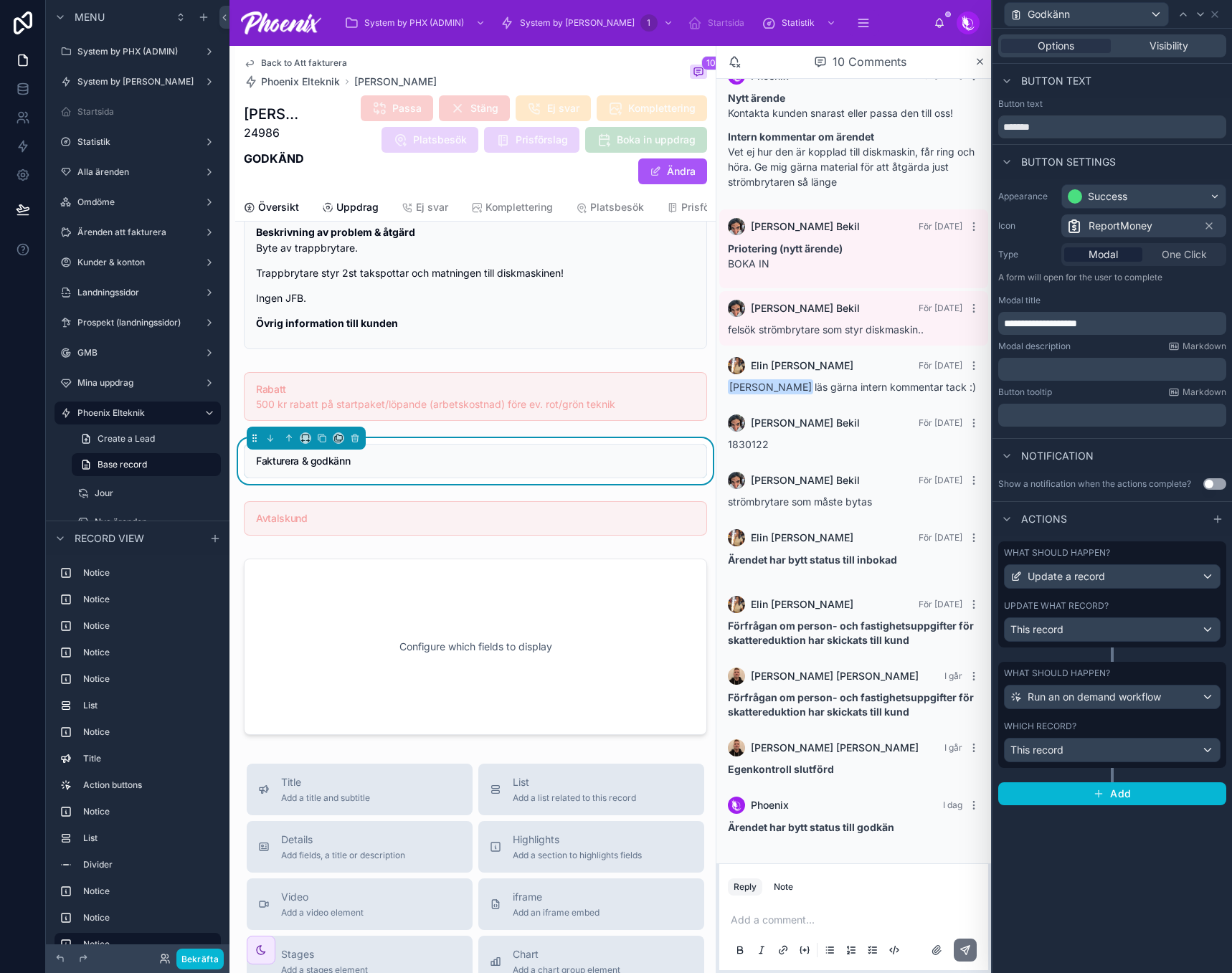
click at [1071, 725] on label "Which record?" at bounding box center [1040, 726] width 72 height 11
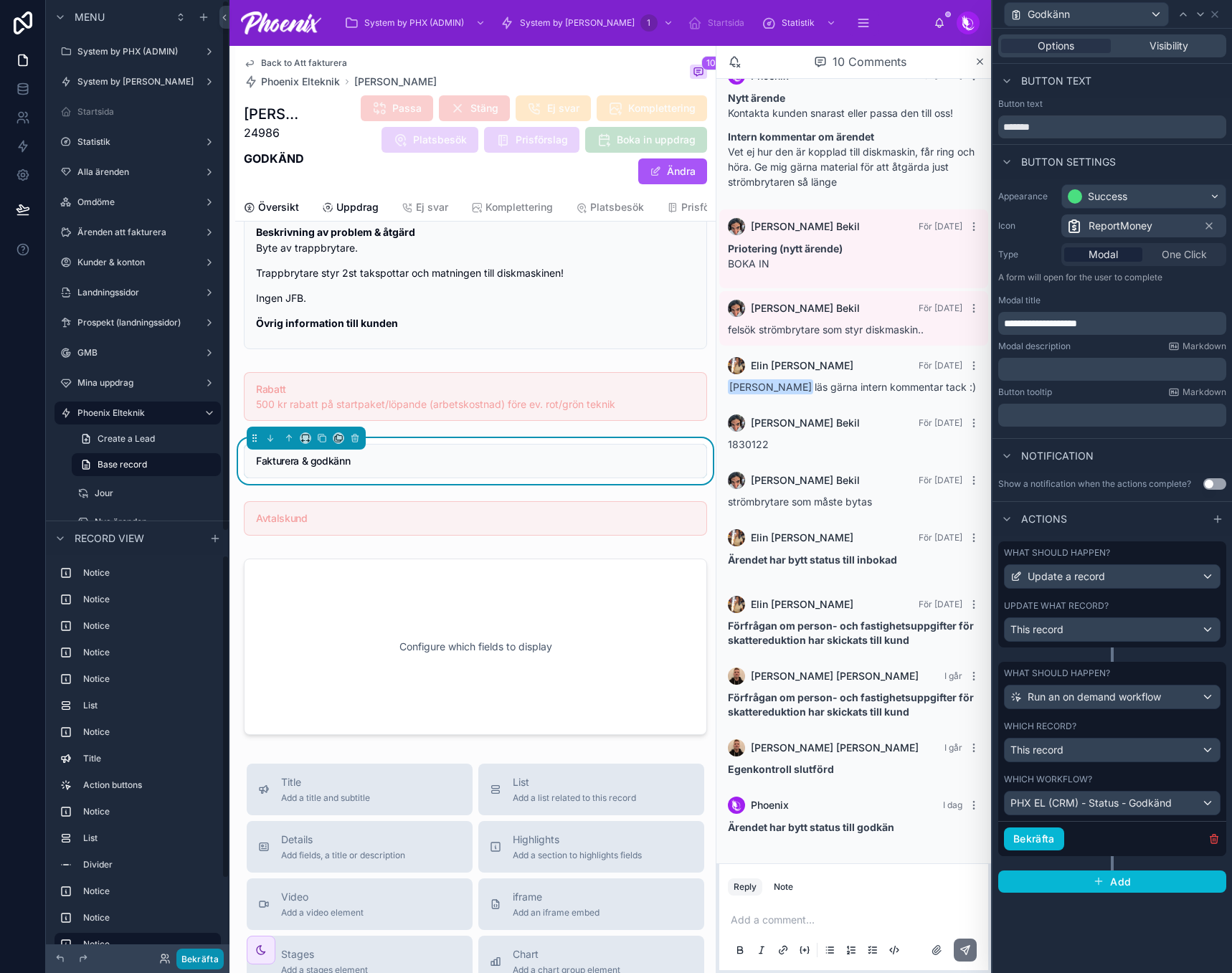
click at [197, 960] on button "Bekräfta" at bounding box center [200, 959] width 47 height 21
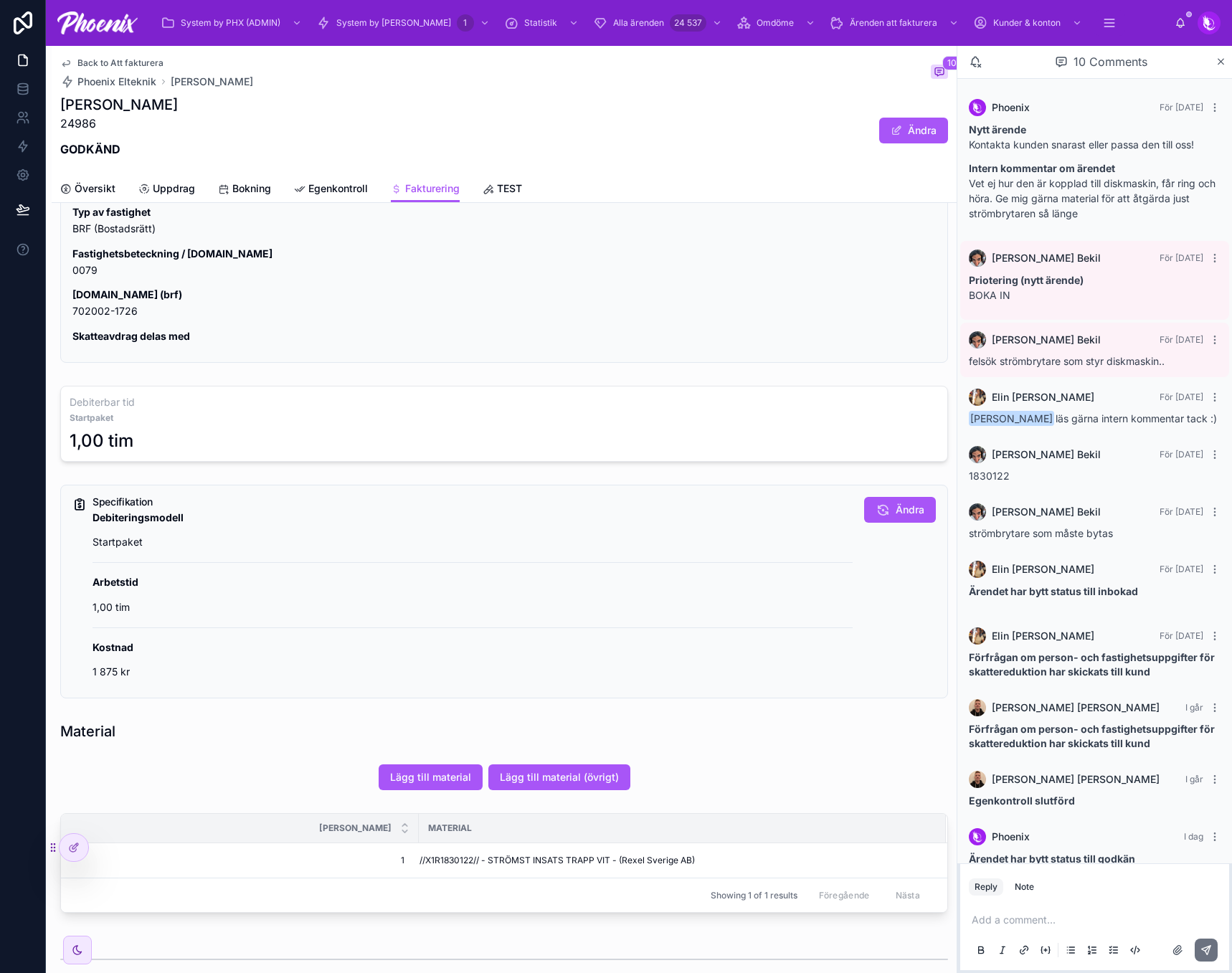
scroll to position [333, 0]
click at [355, 195] on span "Egenkontroll" at bounding box center [337, 189] width 59 height 15
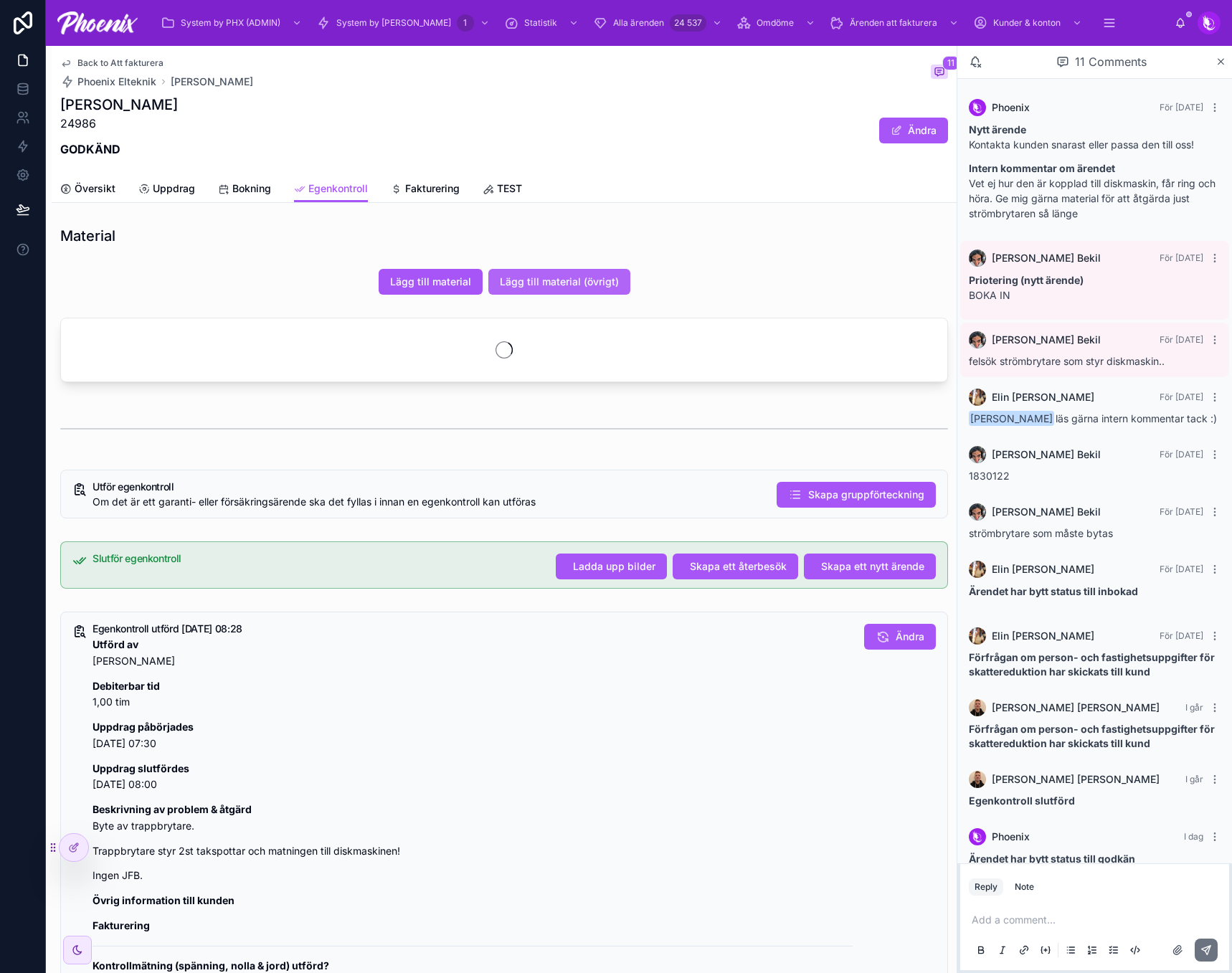
scroll to position [32, 0]
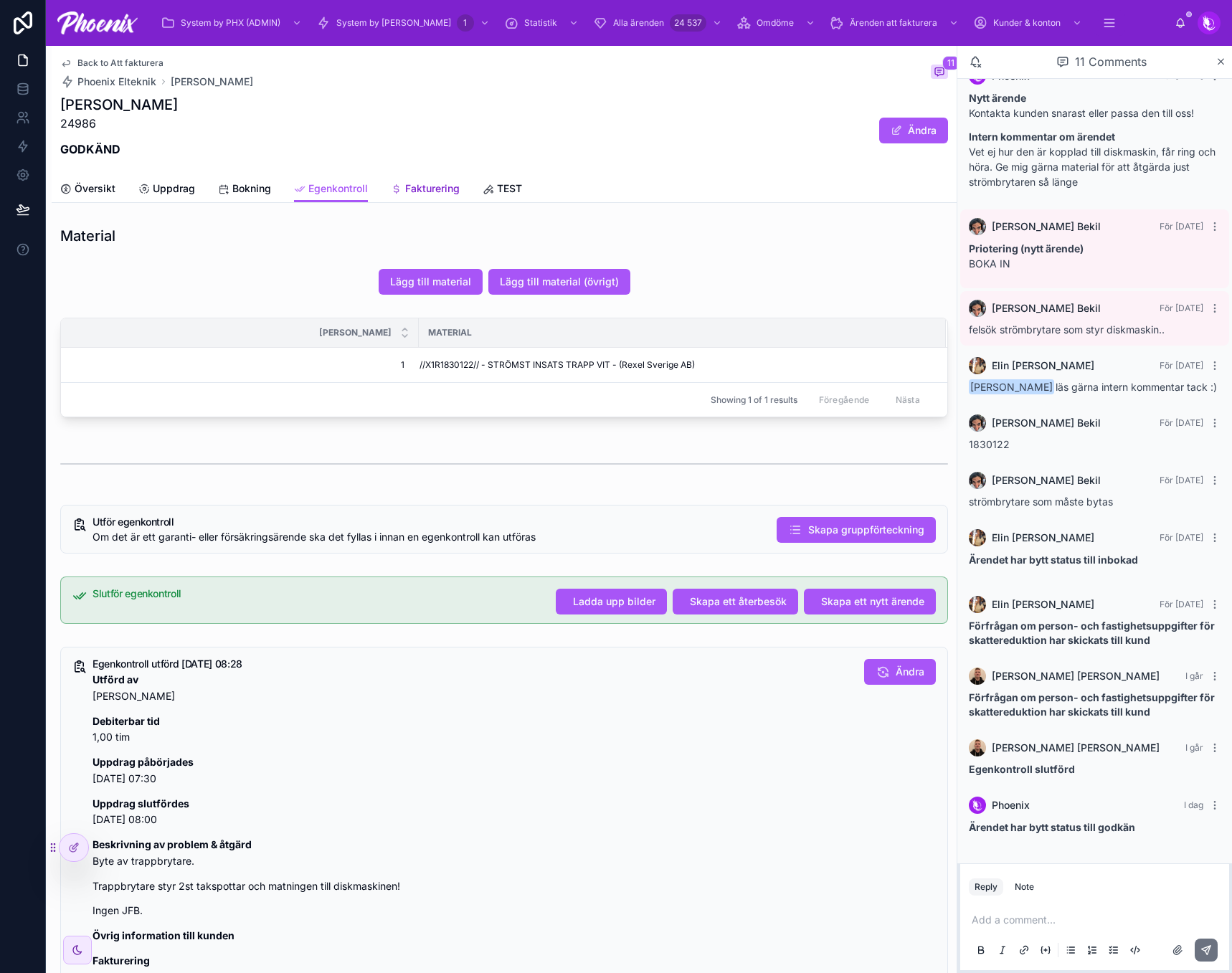
click at [424, 193] on span "Fakturering" at bounding box center [432, 189] width 54 height 15
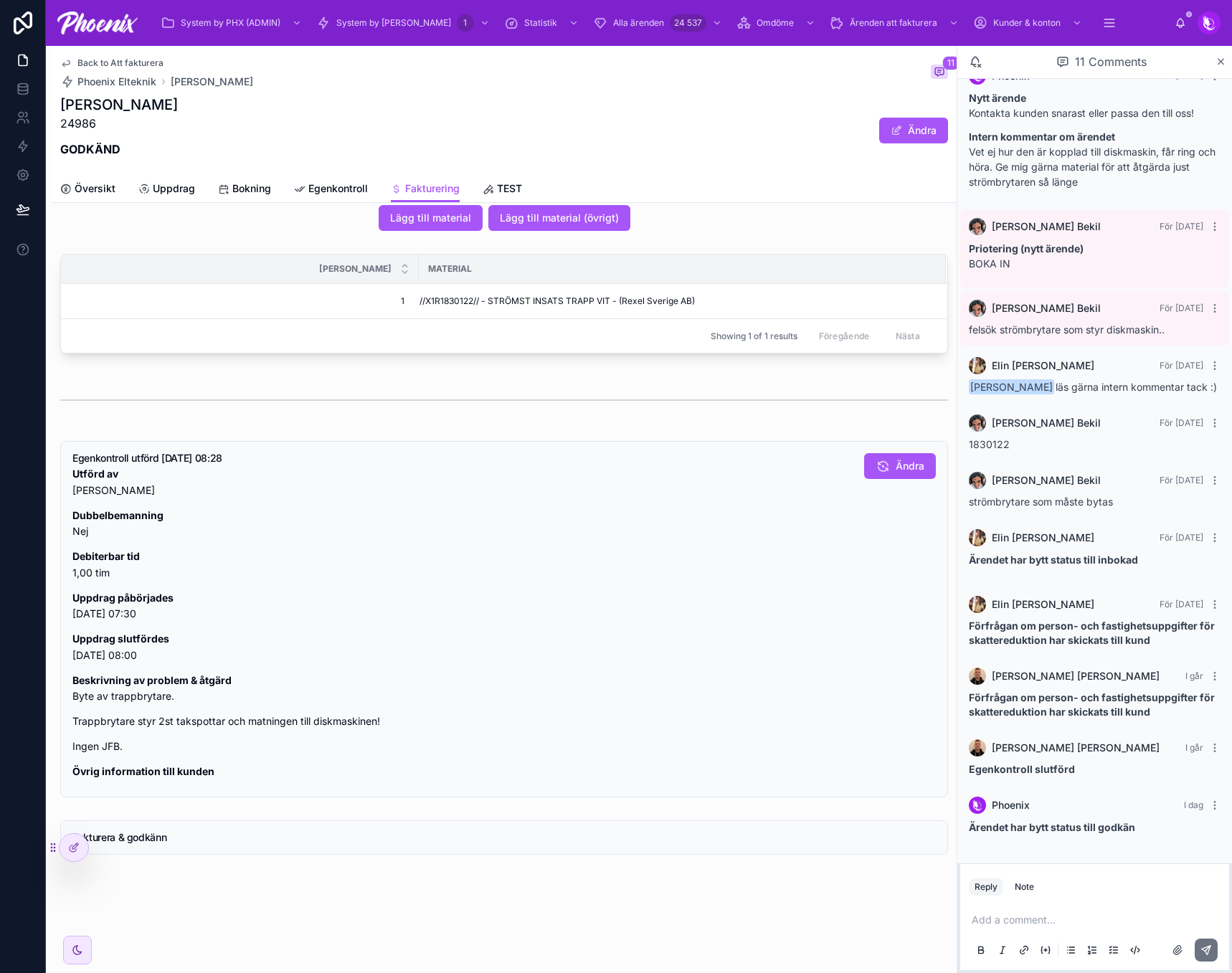
scroll to position [906, 0]
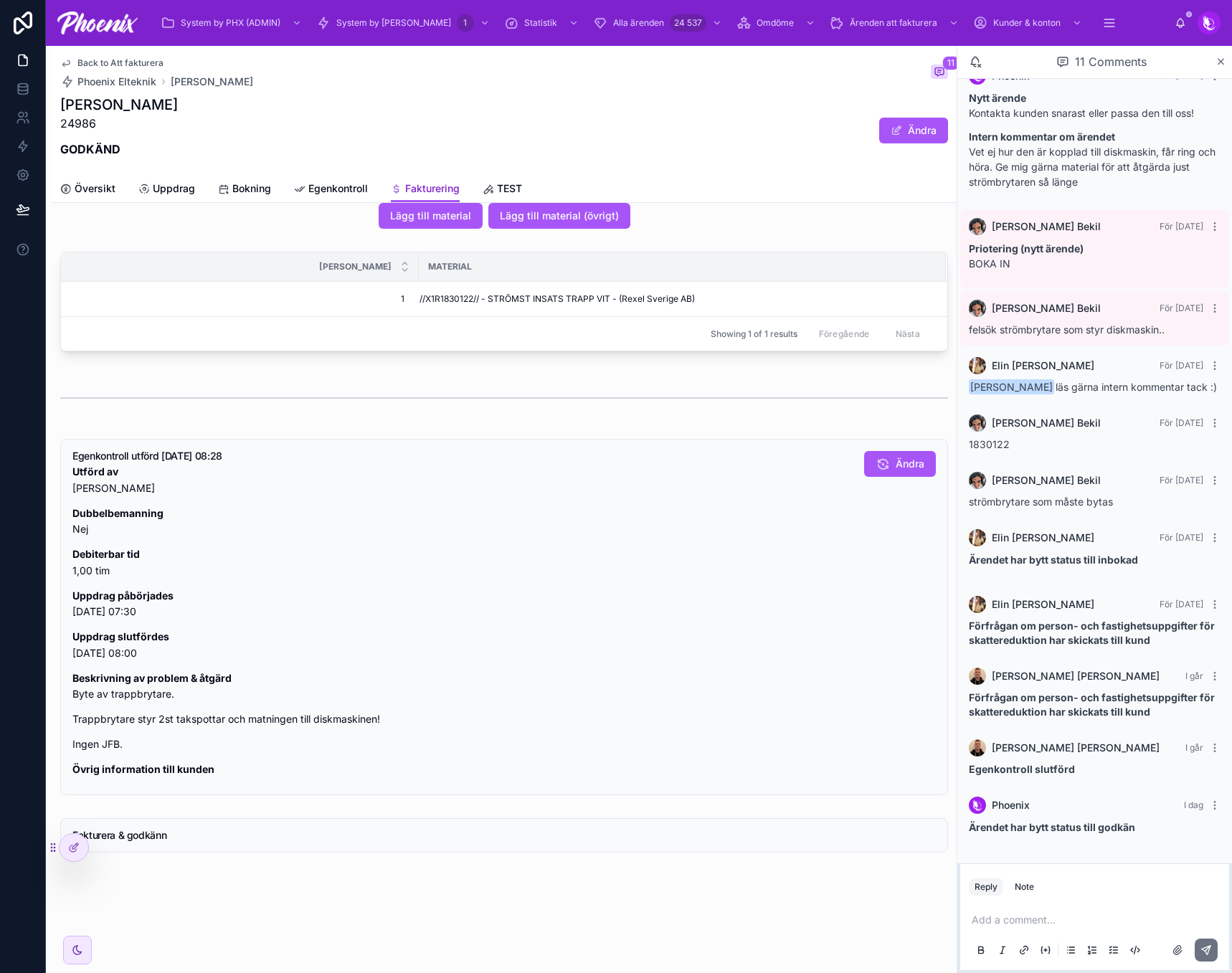
click at [442, 189] on span "Fakturering" at bounding box center [432, 189] width 54 height 15
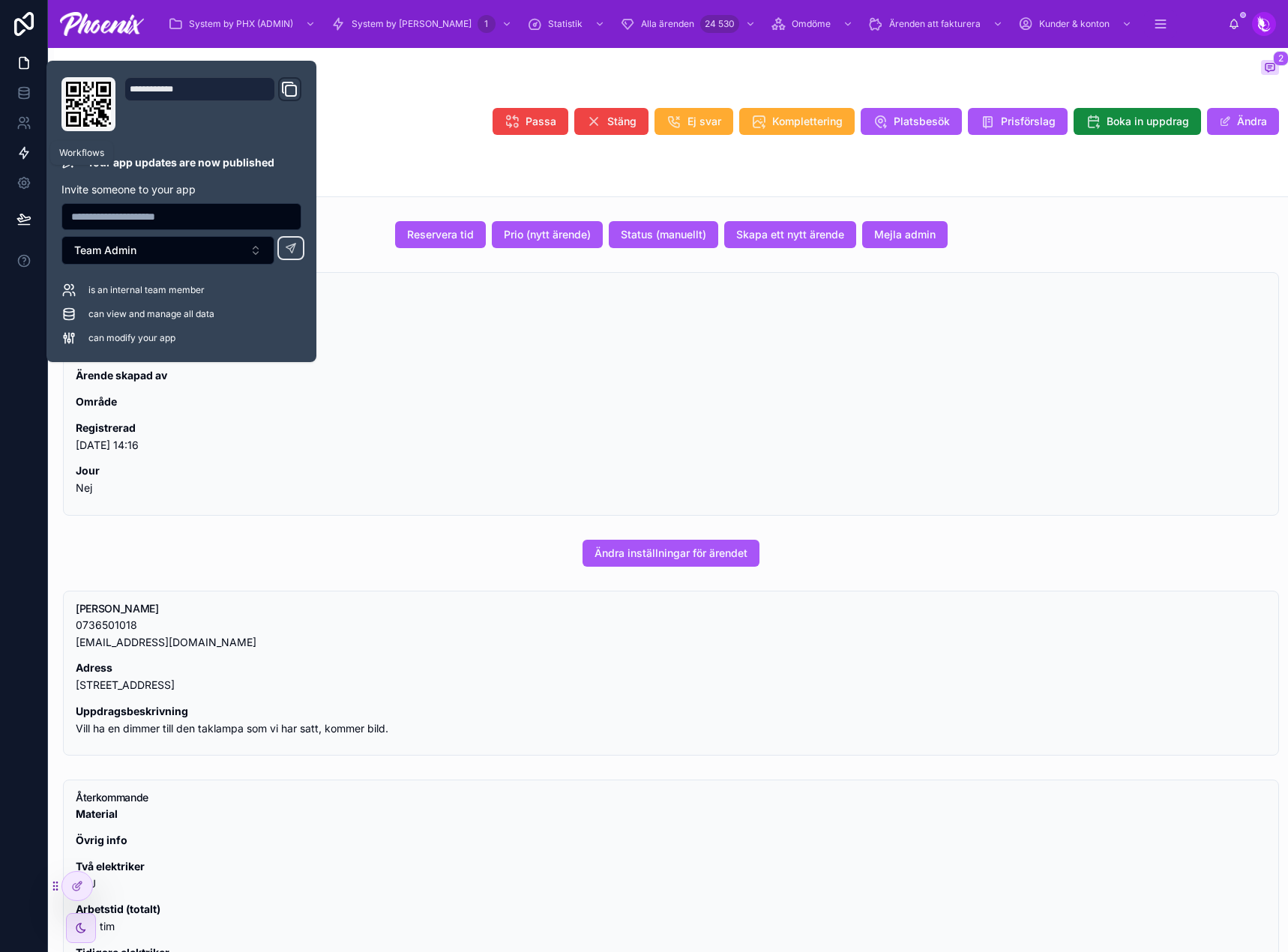
click at [19, 152] on icon at bounding box center [24, 153] width 15 height 15
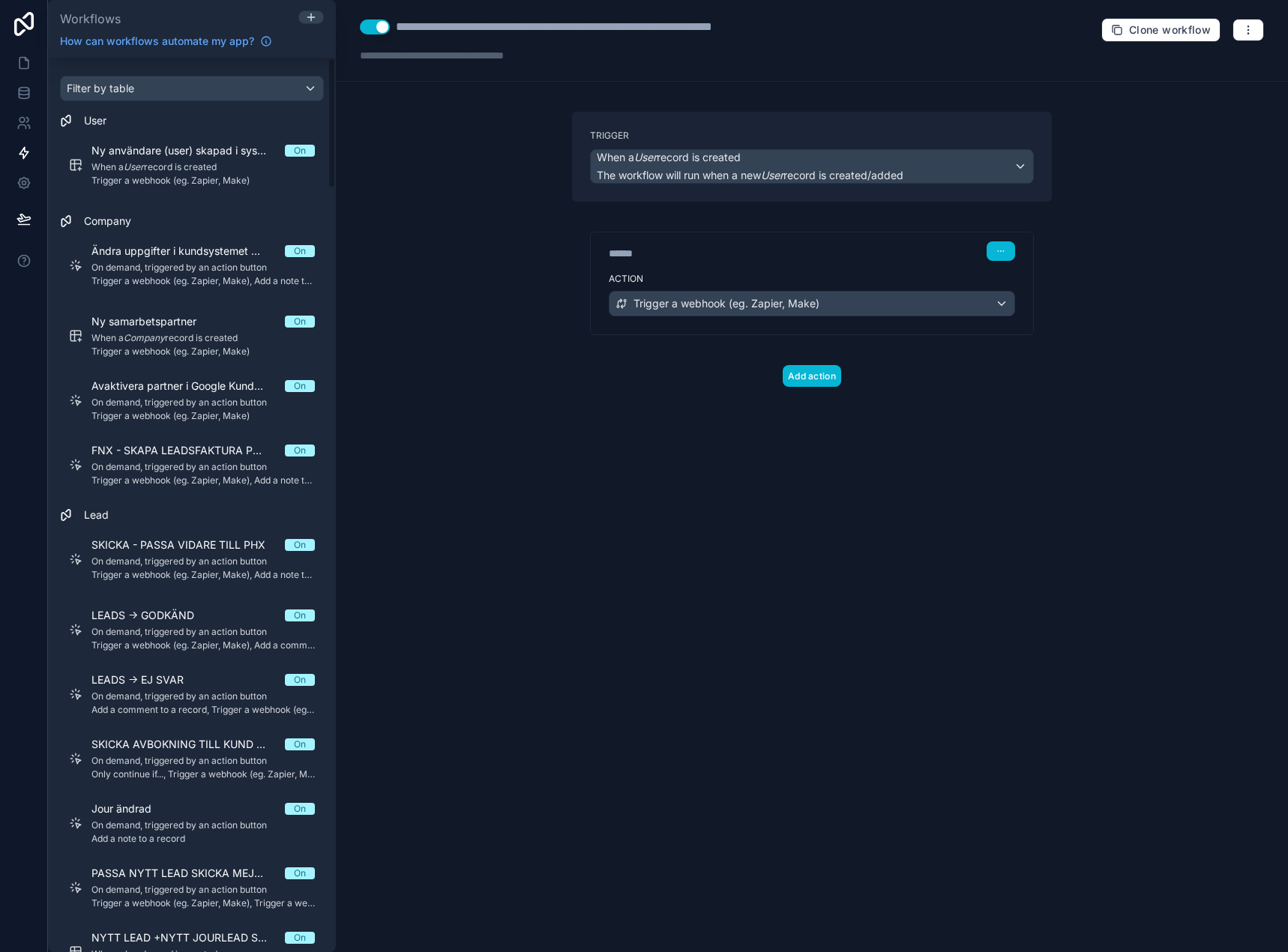
click at [399, 167] on div "**********" at bounding box center [812, 476] width 952 height 952
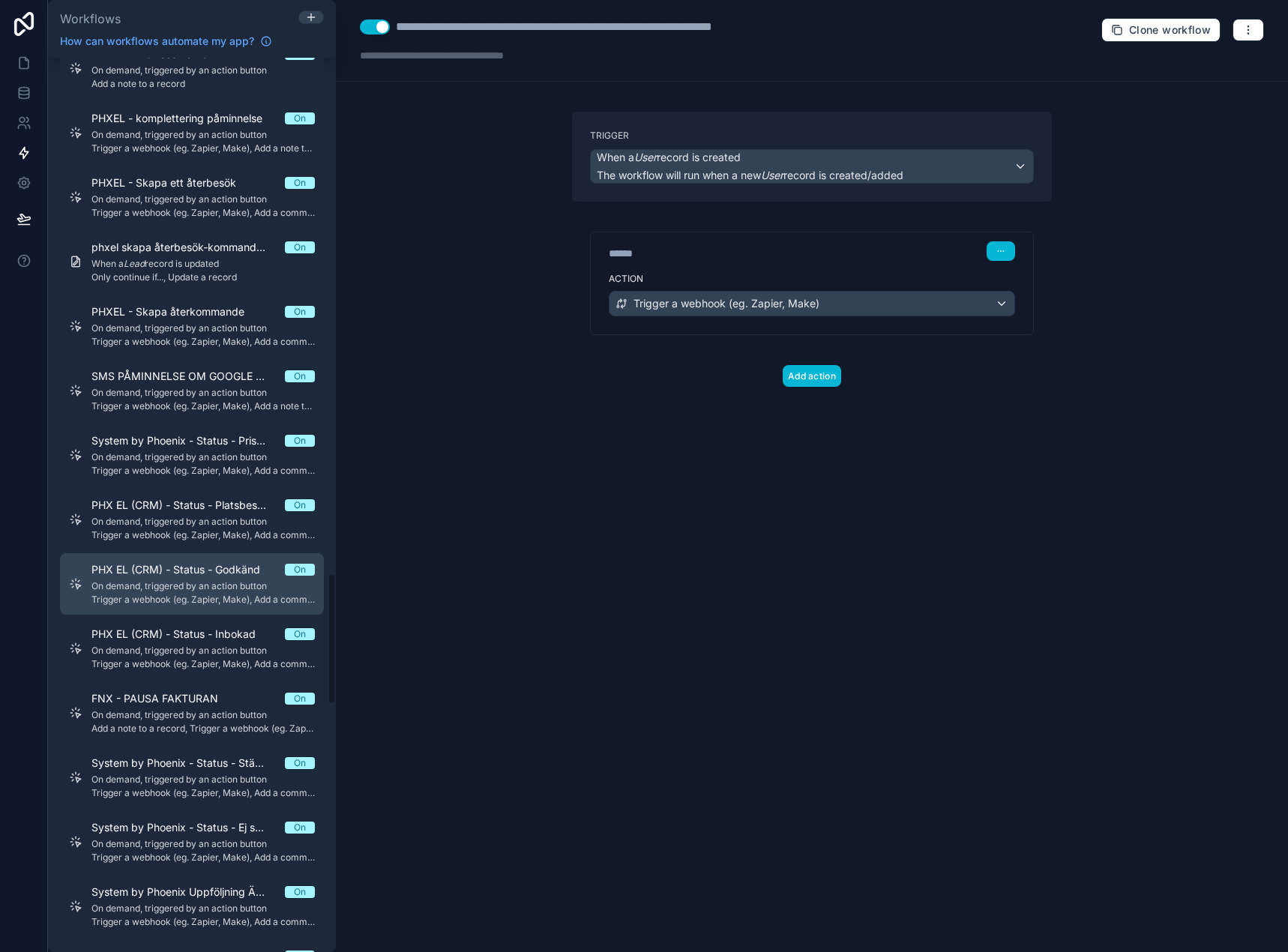
drag, startPoint x: 194, startPoint y: 566, endPoint x: 252, endPoint y: 571, distance: 58.2
click at [194, 565] on span "PHX EL (CRM) - Status - Godkänd" at bounding box center [185, 570] width 187 height 15
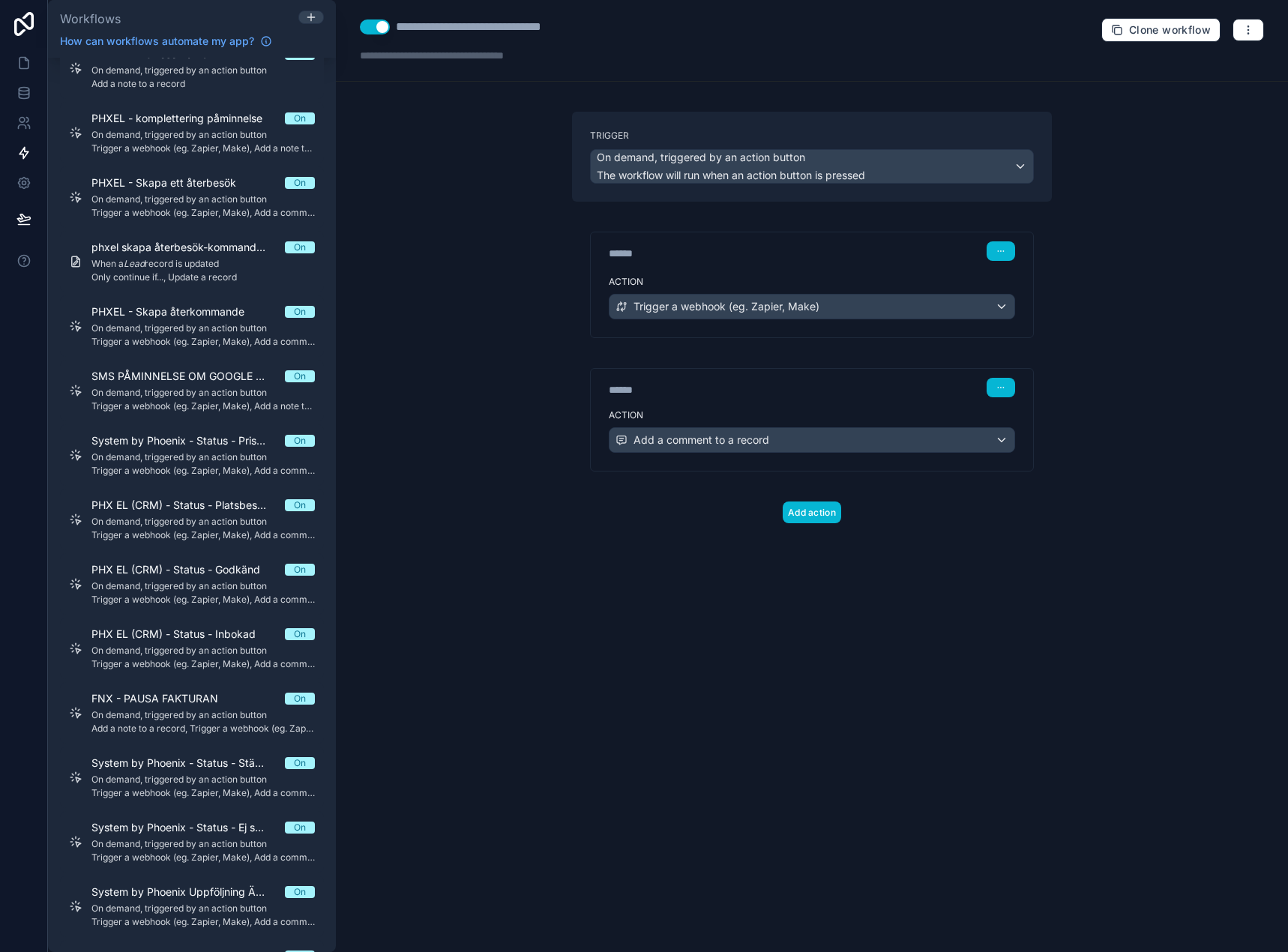
click at [1250, 44] on div "**********" at bounding box center [812, 41] width 952 height 82
click at [1250, 35] on icon "button" at bounding box center [1248, 30] width 12 height 12
click at [1219, 84] on span "Run history" at bounding box center [1208, 89] width 72 height 12
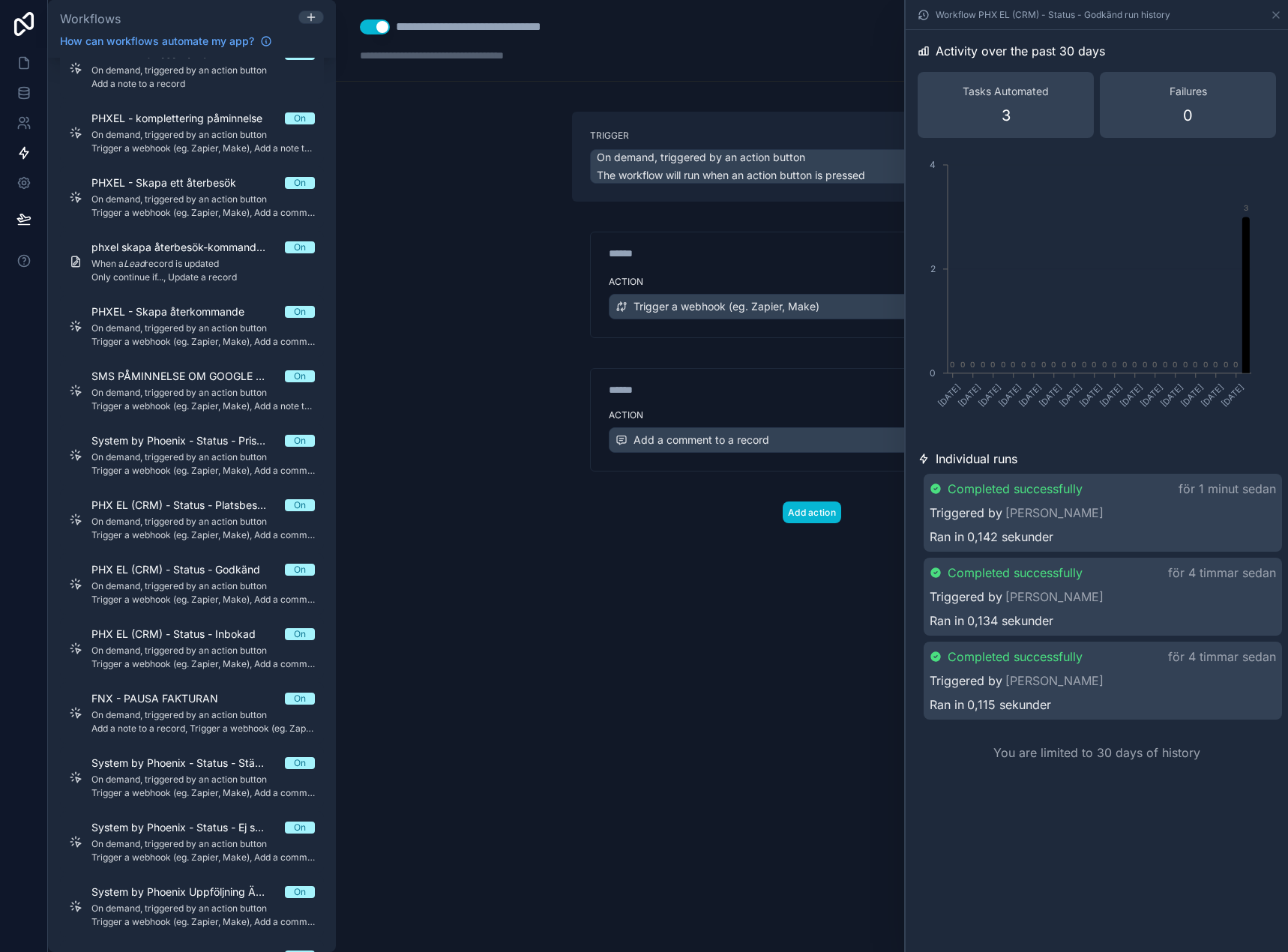
click at [1148, 525] on div "Completed successfully för 1 minut sedan Triggered by [PERSON_NAME] in 0,142 se…" at bounding box center [1103, 513] width 359 height 78
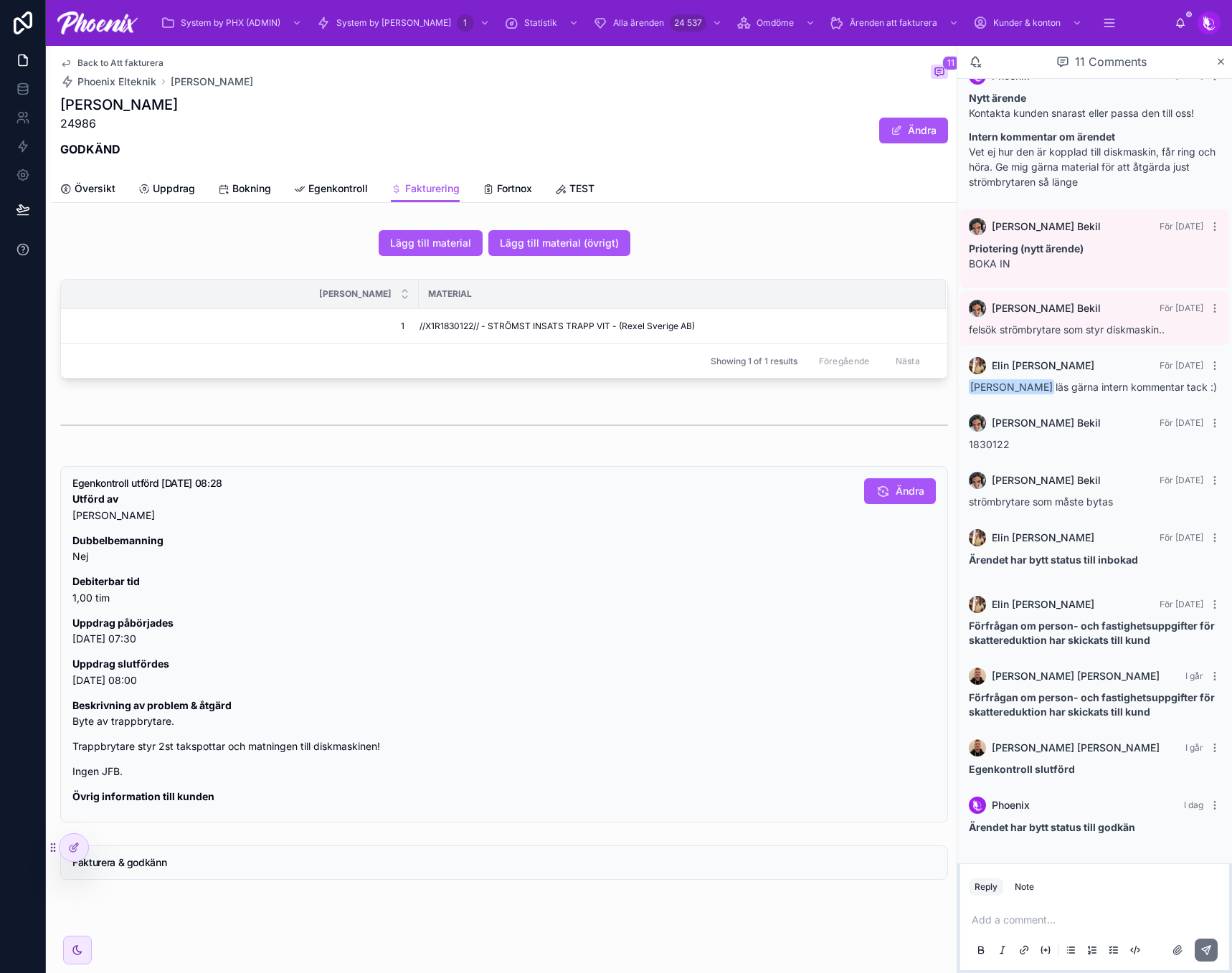
scroll to position [876, 0]
